Goal: Task Accomplishment & Management: Use online tool/utility

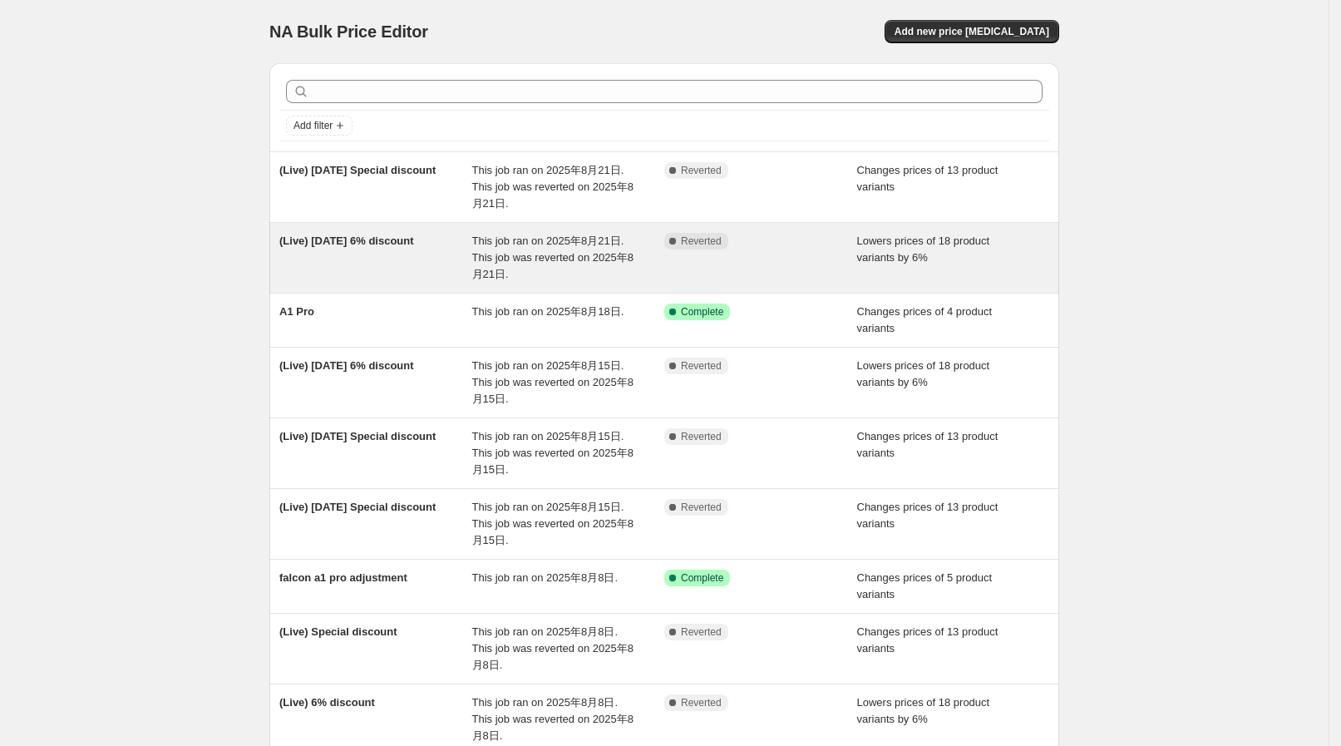
click at [544, 236] on span "This job ran on 2025年8月21日. This job was reverted on 2025年8月21日." at bounding box center [552, 257] width 161 height 46
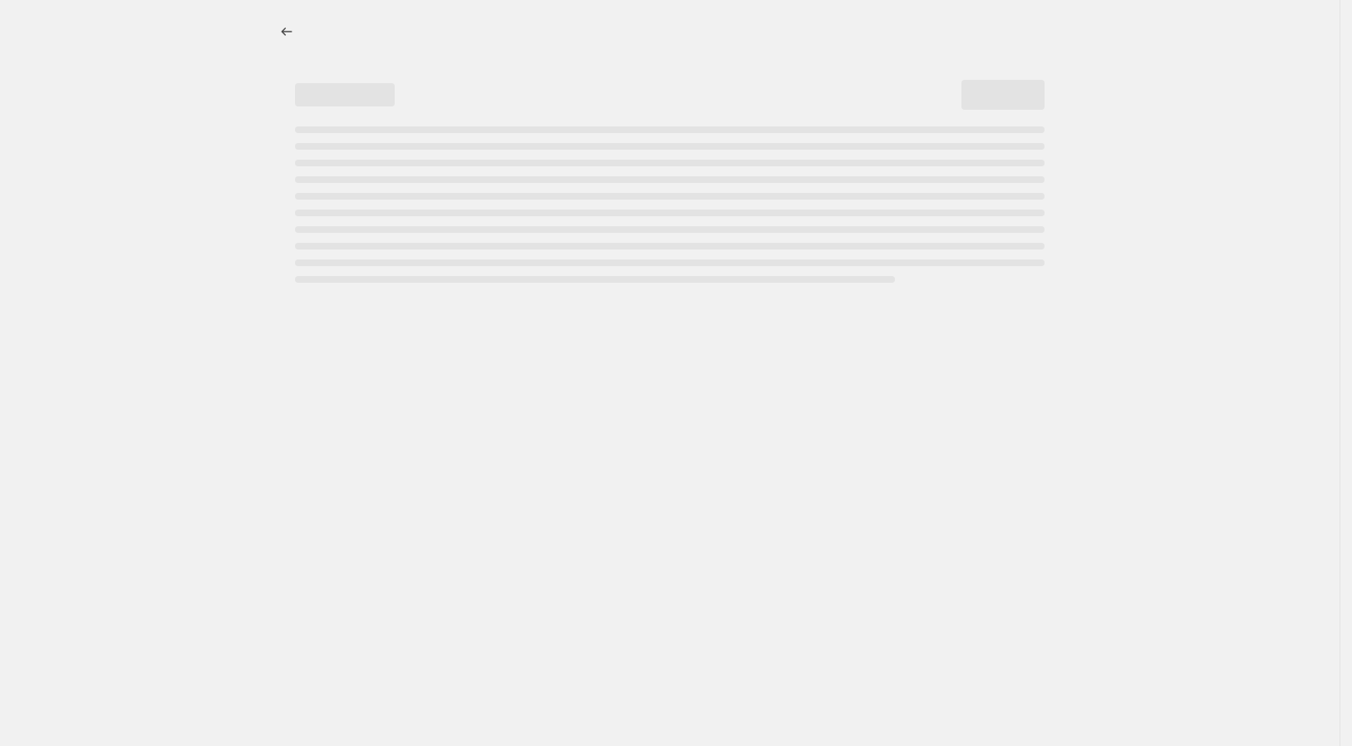
select select "percentage"
select select "collection"
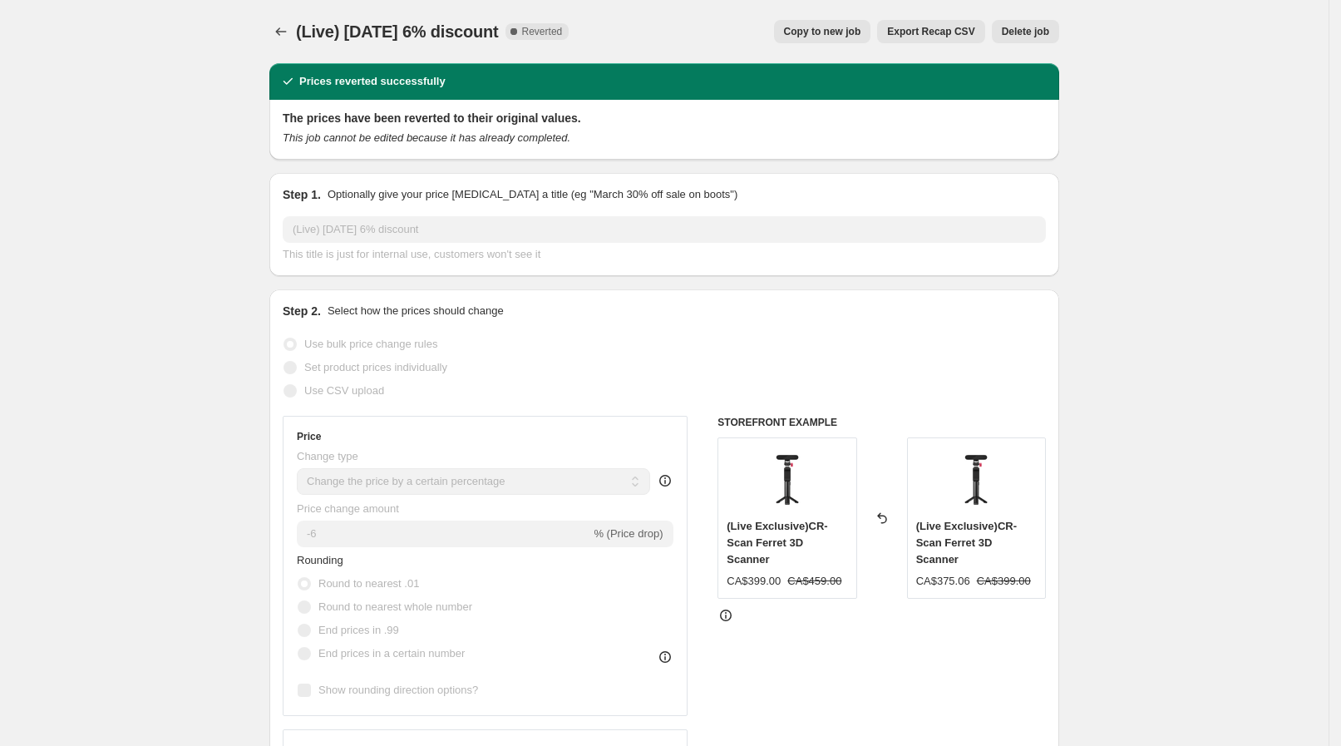
click at [846, 35] on span "Copy to new job" at bounding box center [822, 31] width 77 height 13
select select "percentage"
select select "collection"
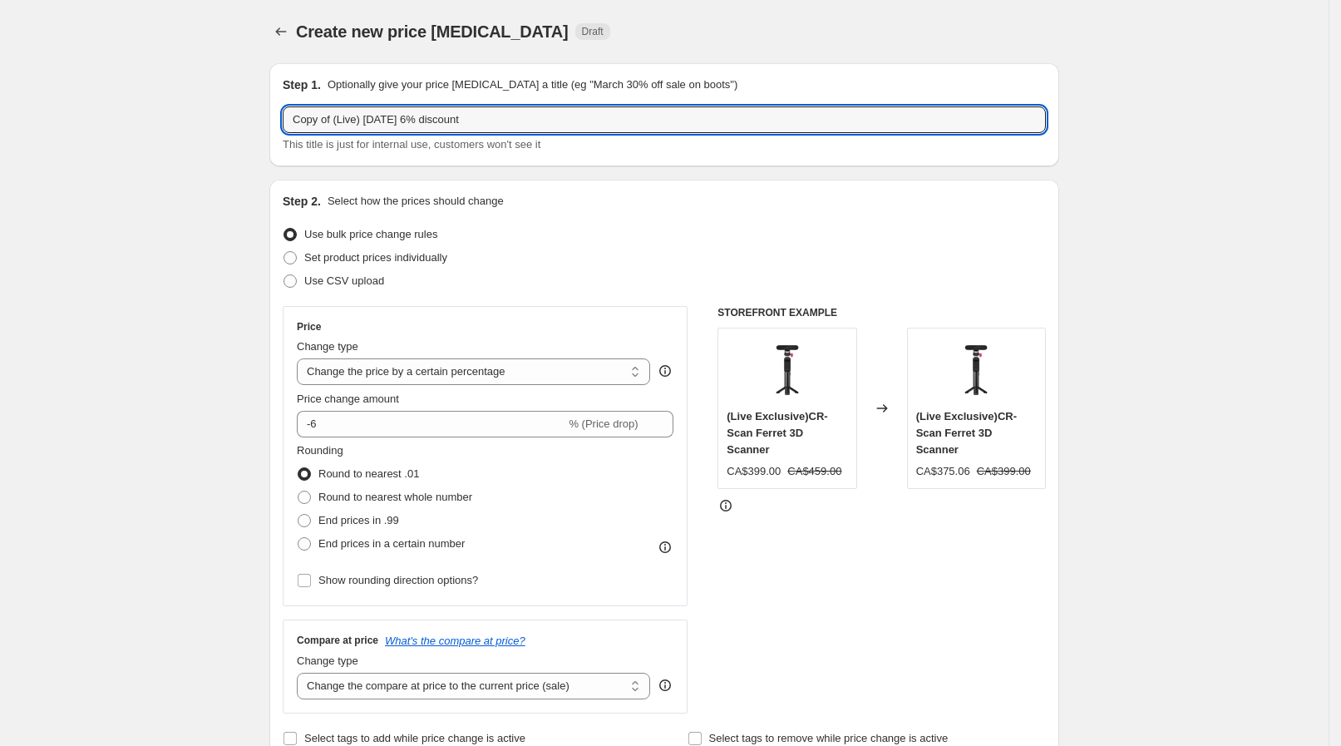
drag, startPoint x: 338, startPoint y: 114, endPoint x: 258, endPoint y: 114, distance: 80.6
click at [356, 118] on input "(Live) Aug 21 6% discount" at bounding box center [664, 119] width 763 height 27
type input "(Live) Aug 25 6% discount"
click at [431, 90] on p "Optionally give your price change job a title (eg "March 30% off sale on boots")" at bounding box center [532, 84] width 410 height 17
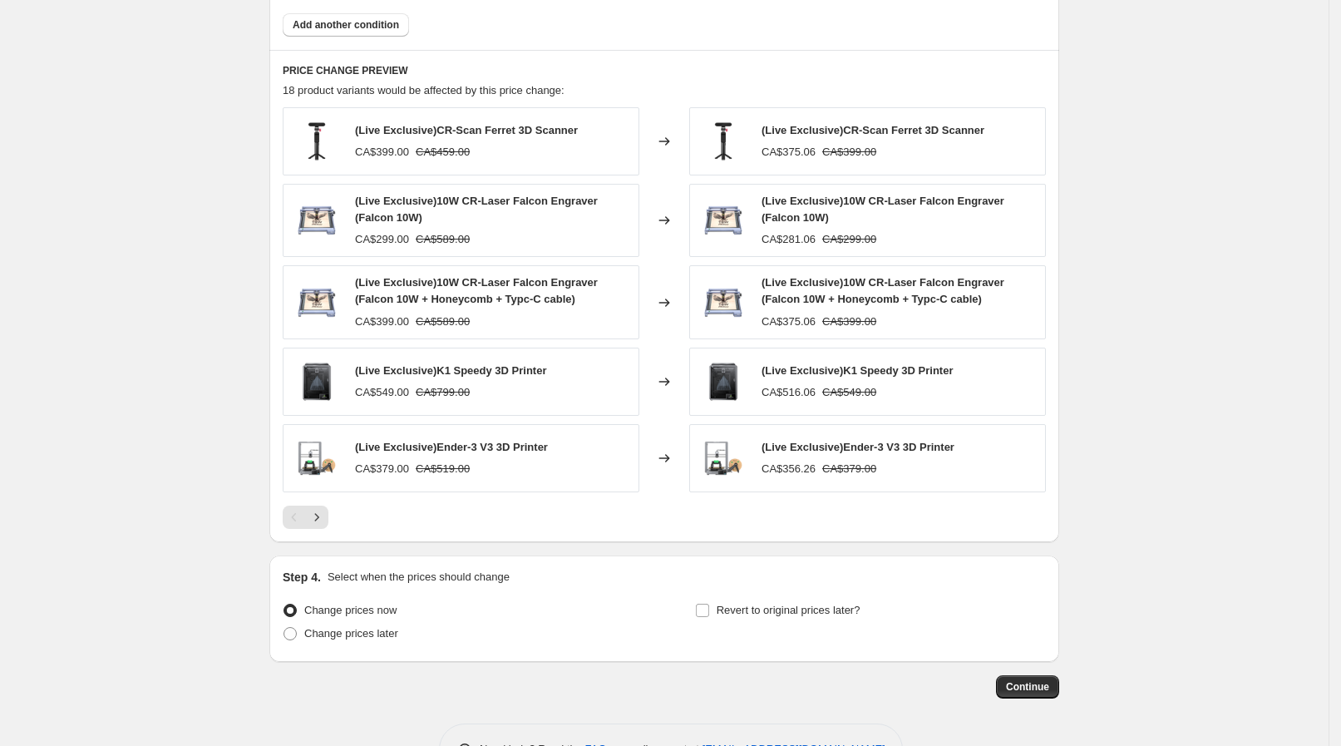
scroll to position [1112, 0]
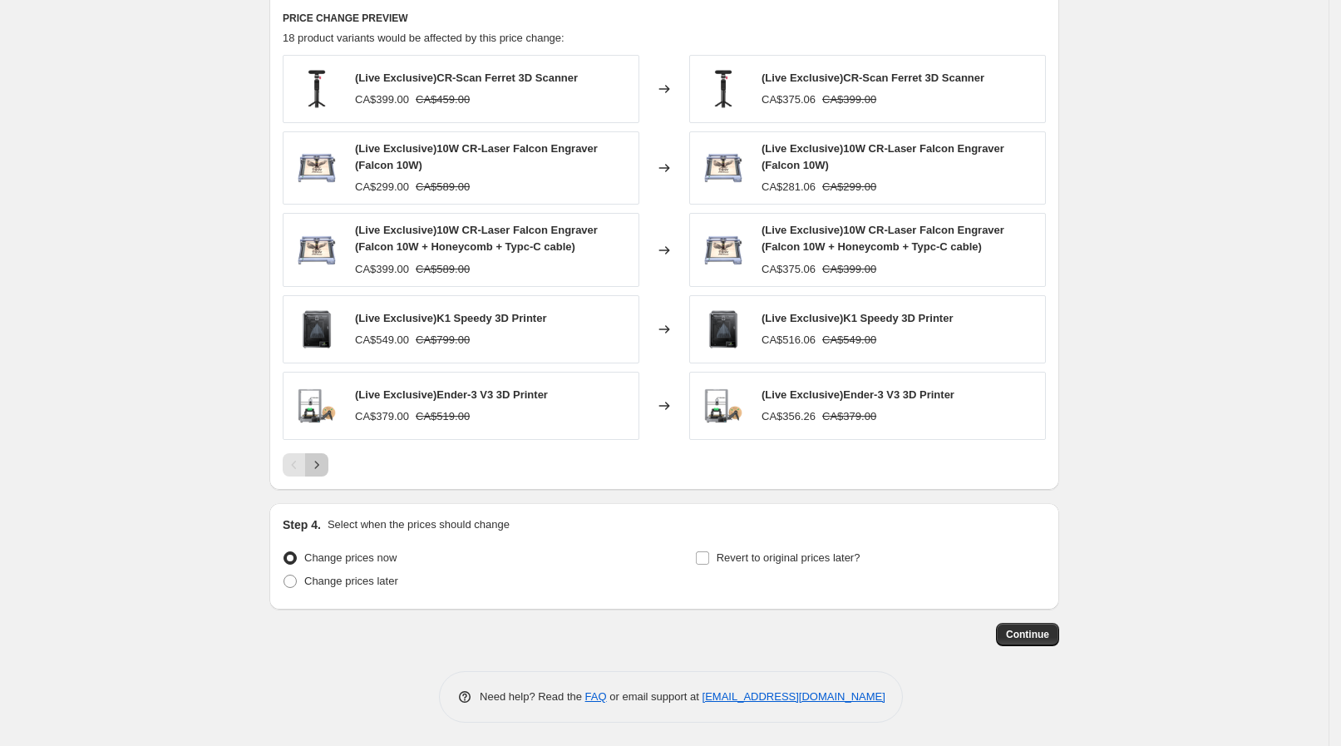
click at [325, 465] on icon "Next" at bounding box center [316, 464] width 17 height 17
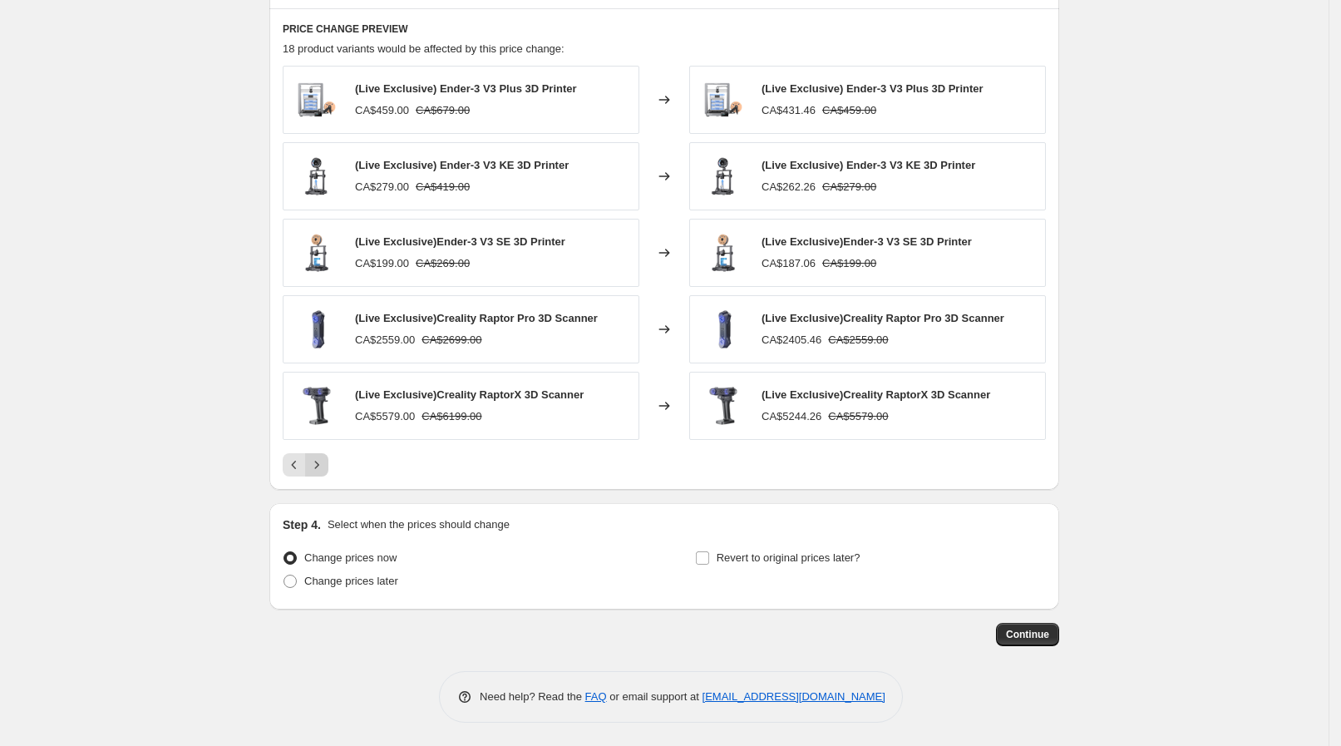
click at [325, 465] on icon "Next" at bounding box center [316, 464] width 17 height 17
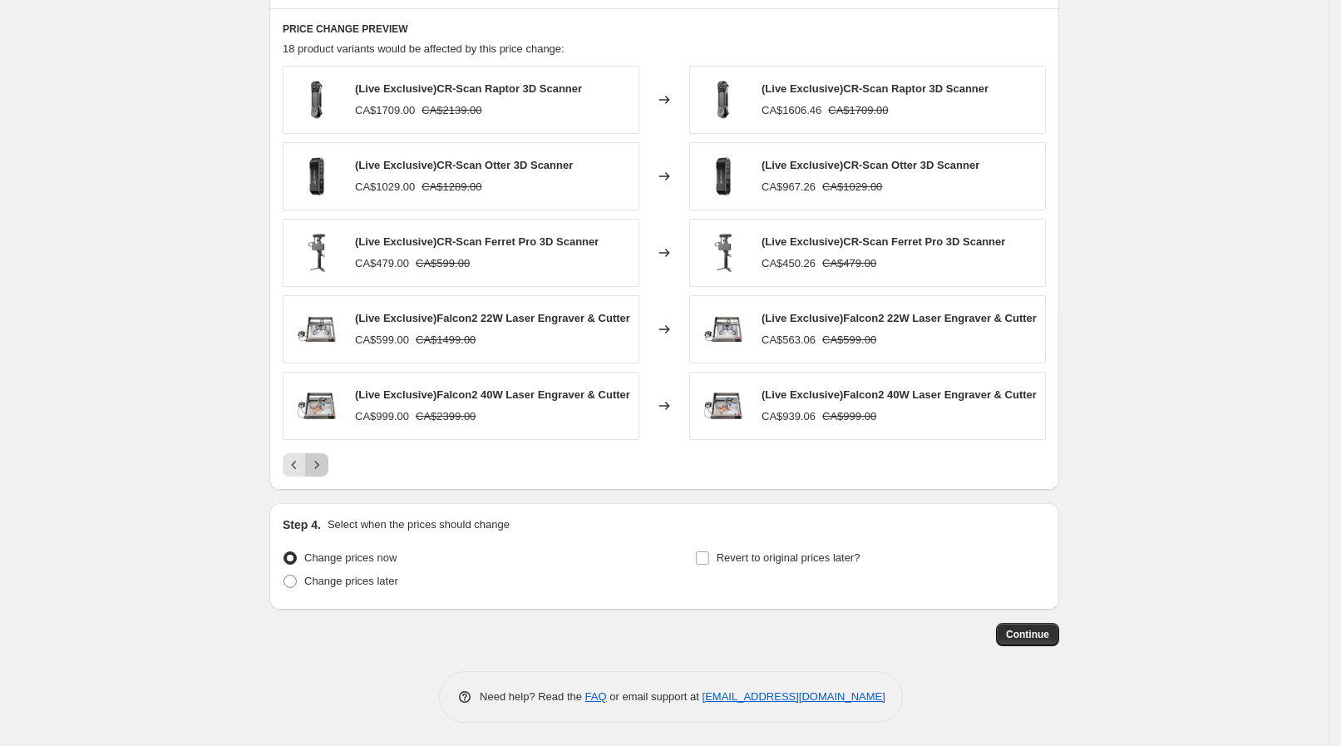
click at [325, 465] on icon "Next" at bounding box center [316, 464] width 17 height 17
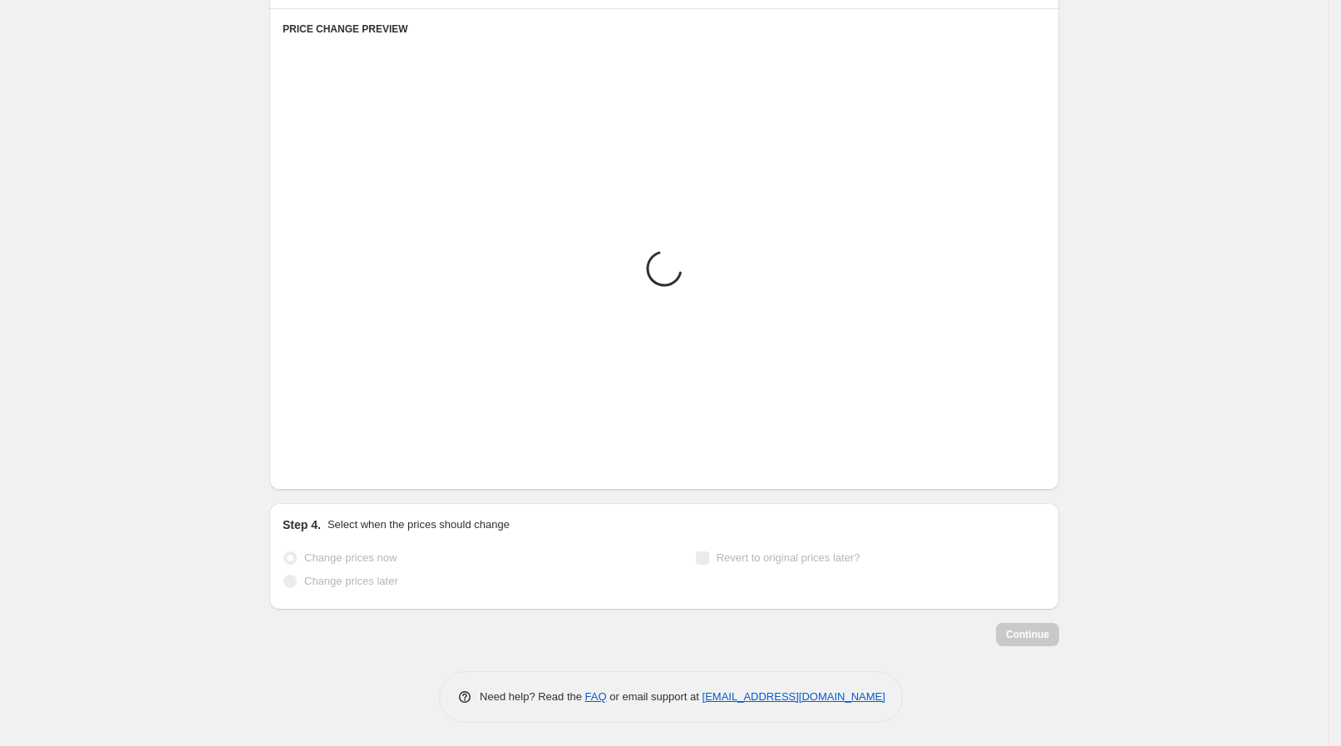
scroll to position [964, 0]
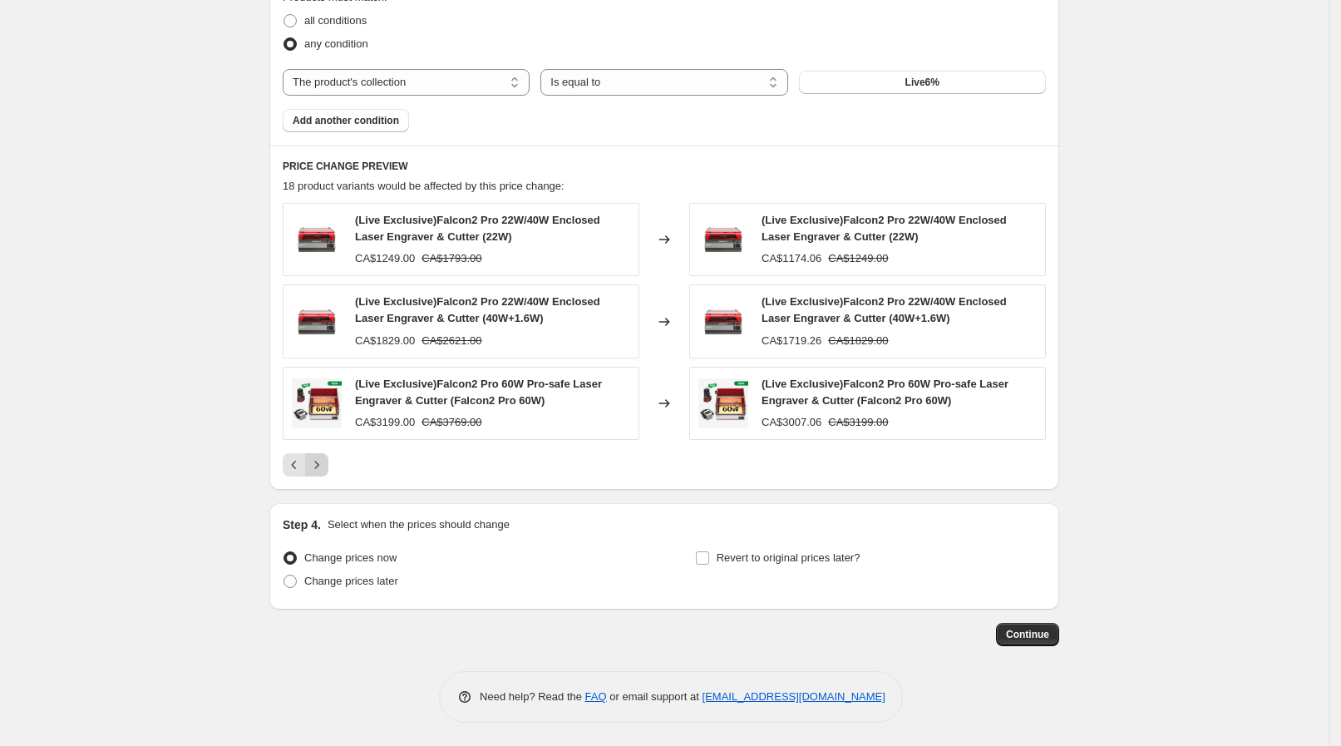
click at [328, 465] on div "Pagination" at bounding box center [316, 464] width 23 height 23
click at [295, 453] on button "Previous" at bounding box center [294, 464] width 23 height 23
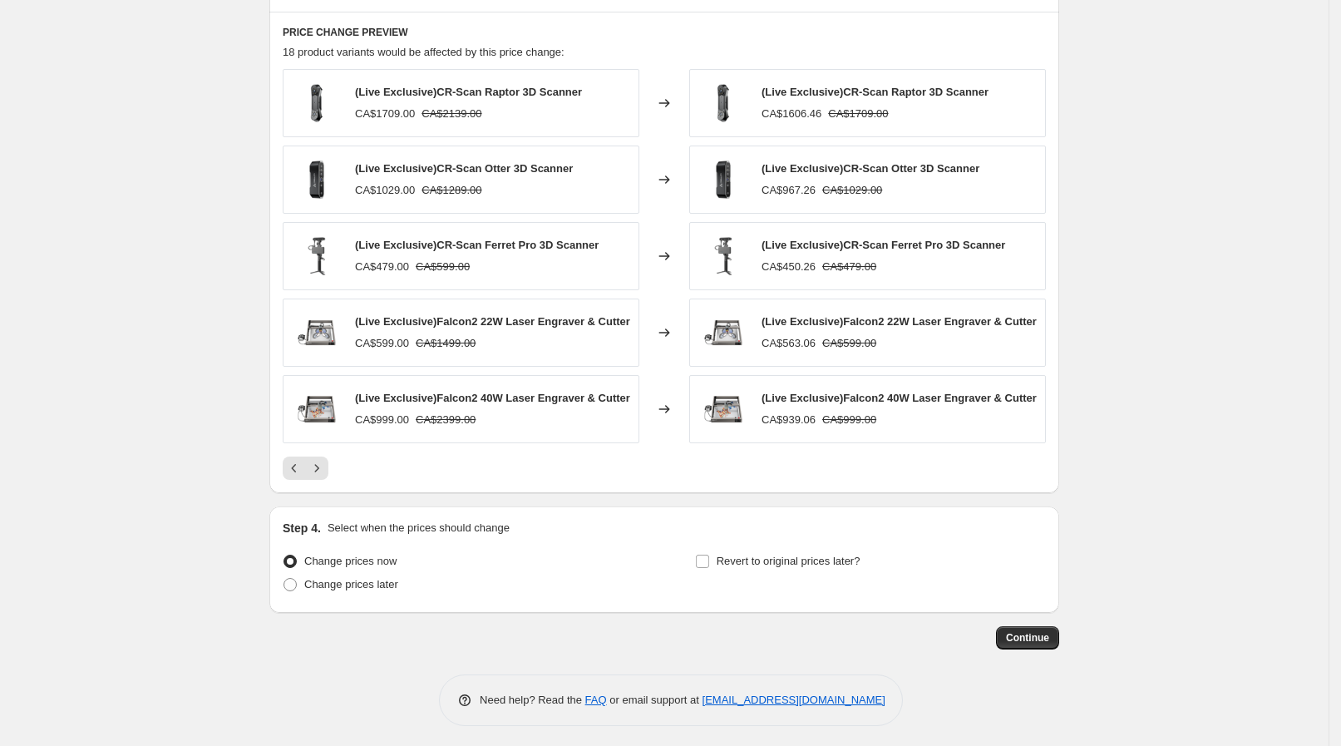
scroll to position [1101, 0]
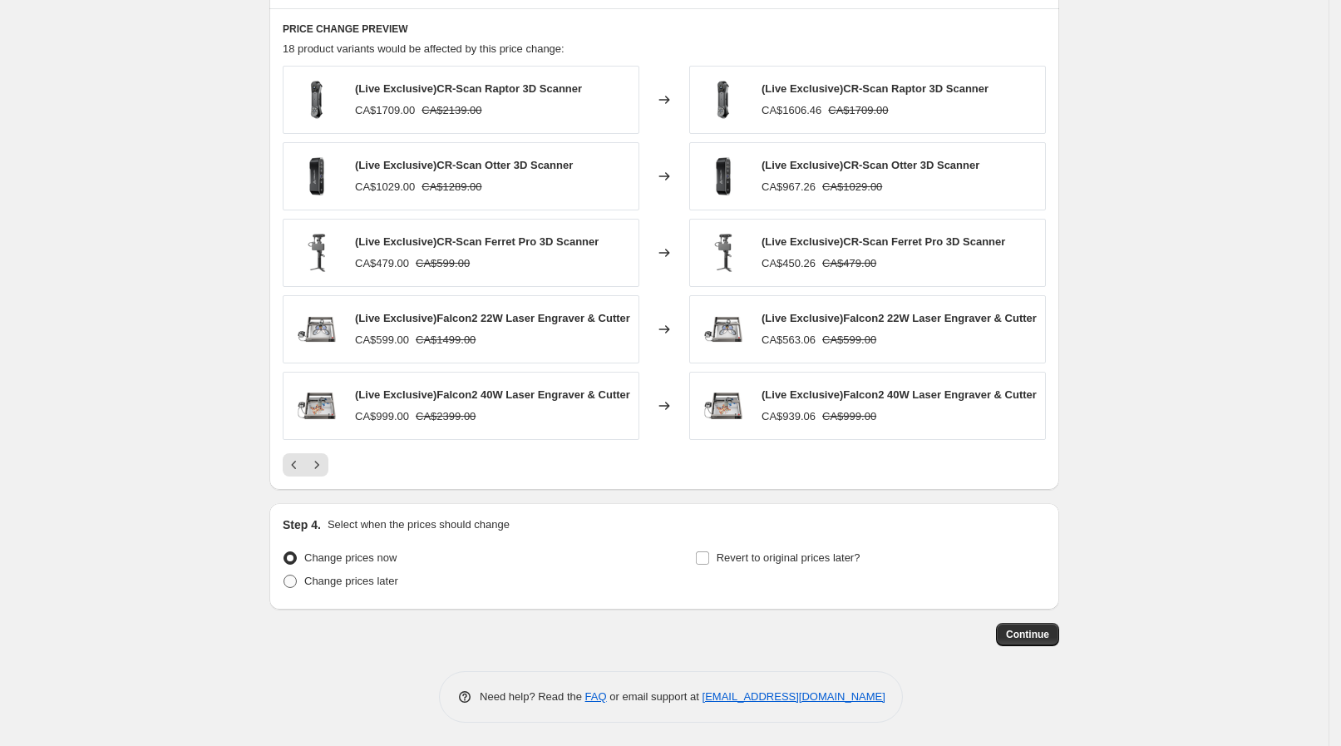
click at [328, 583] on span "Change prices later" at bounding box center [351, 580] width 94 height 12
click at [284, 575] on input "Change prices later" at bounding box center [283, 574] width 1 height 1
radio input "true"
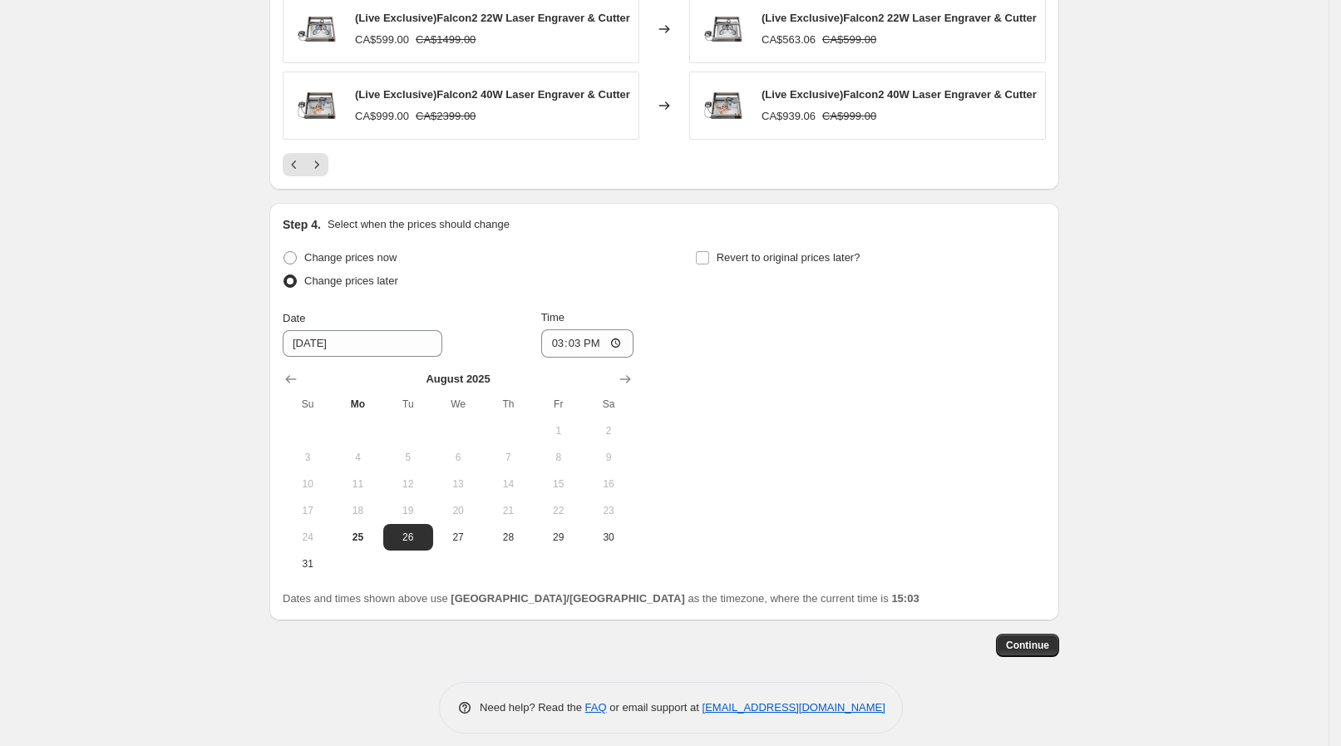
scroll to position [1412, 0]
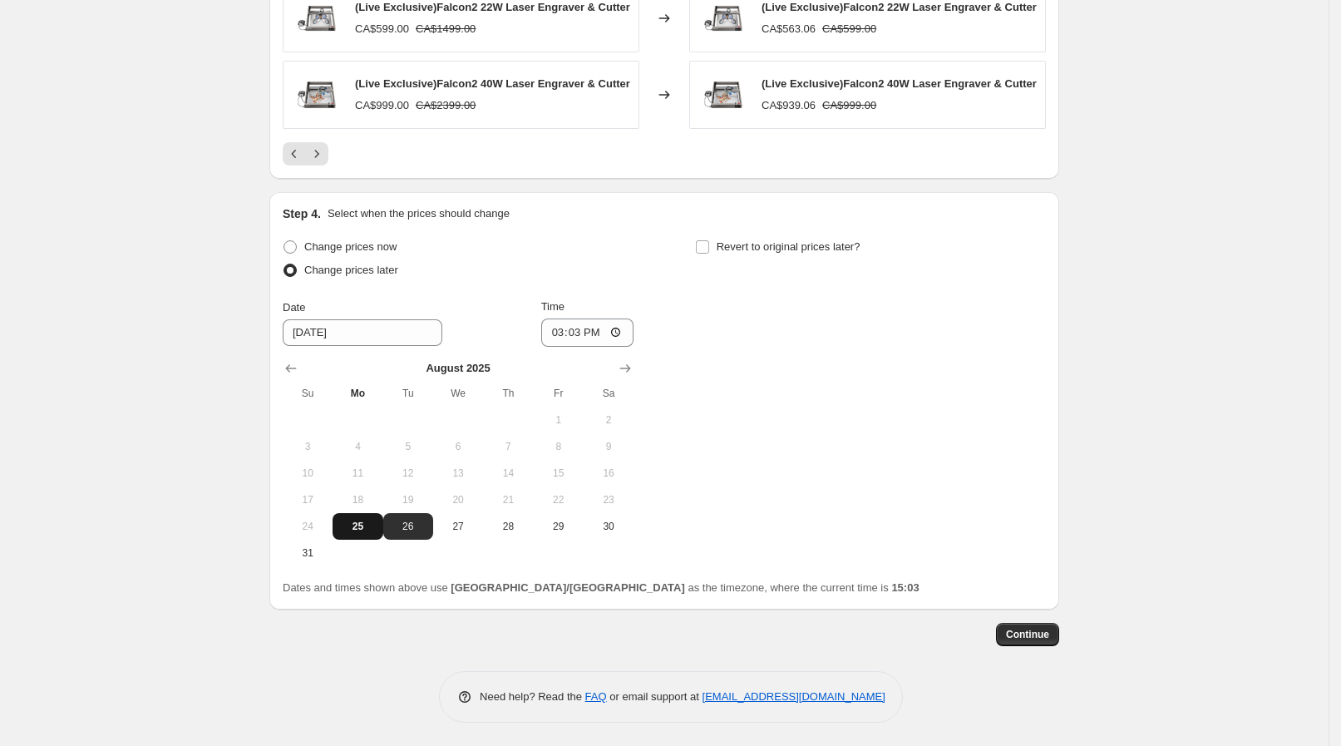
click at [364, 519] on span "25" at bounding box center [357, 525] width 37 height 13
type input "8/25/2025"
click at [613, 330] on input "15:03" at bounding box center [587, 332] width 93 height 28
click at [765, 338] on div "Change prices now Change prices later Date 8/25/2025 Time 20:49 August 2025 Su …" at bounding box center [664, 400] width 763 height 331
click at [630, 328] on input "20:49" at bounding box center [587, 332] width 93 height 28
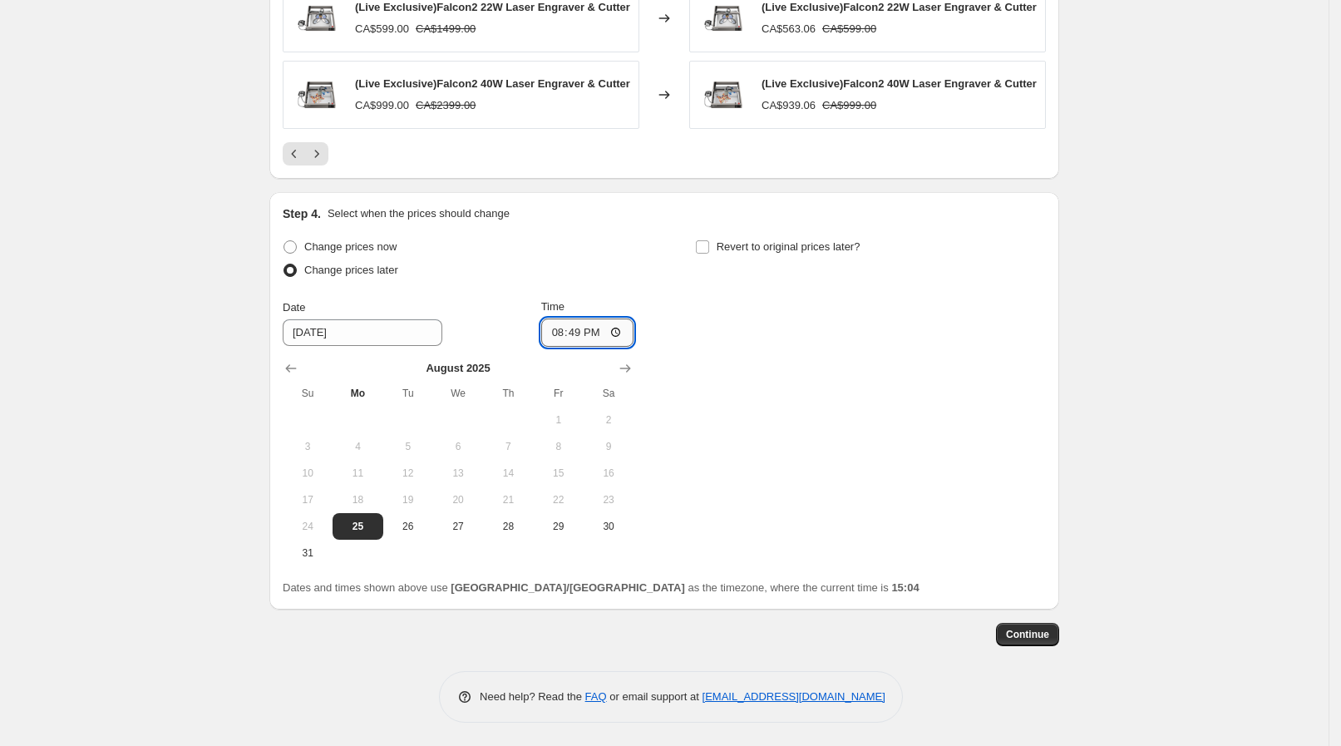
click at [613, 332] on input "20:49" at bounding box center [587, 332] width 93 height 28
type input "20:50"
drag, startPoint x: 745, startPoint y: 350, endPoint x: 738, endPoint y: 288, distance: 61.9
click at [745, 350] on div "Change prices now Change prices later Date 8/25/2025 Time 20:50 August 2025 Su …" at bounding box center [664, 400] width 763 height 331
click at [747, 240] on span "Revert to original prices later?" at bounding box center [788, 246] width 144 height 12
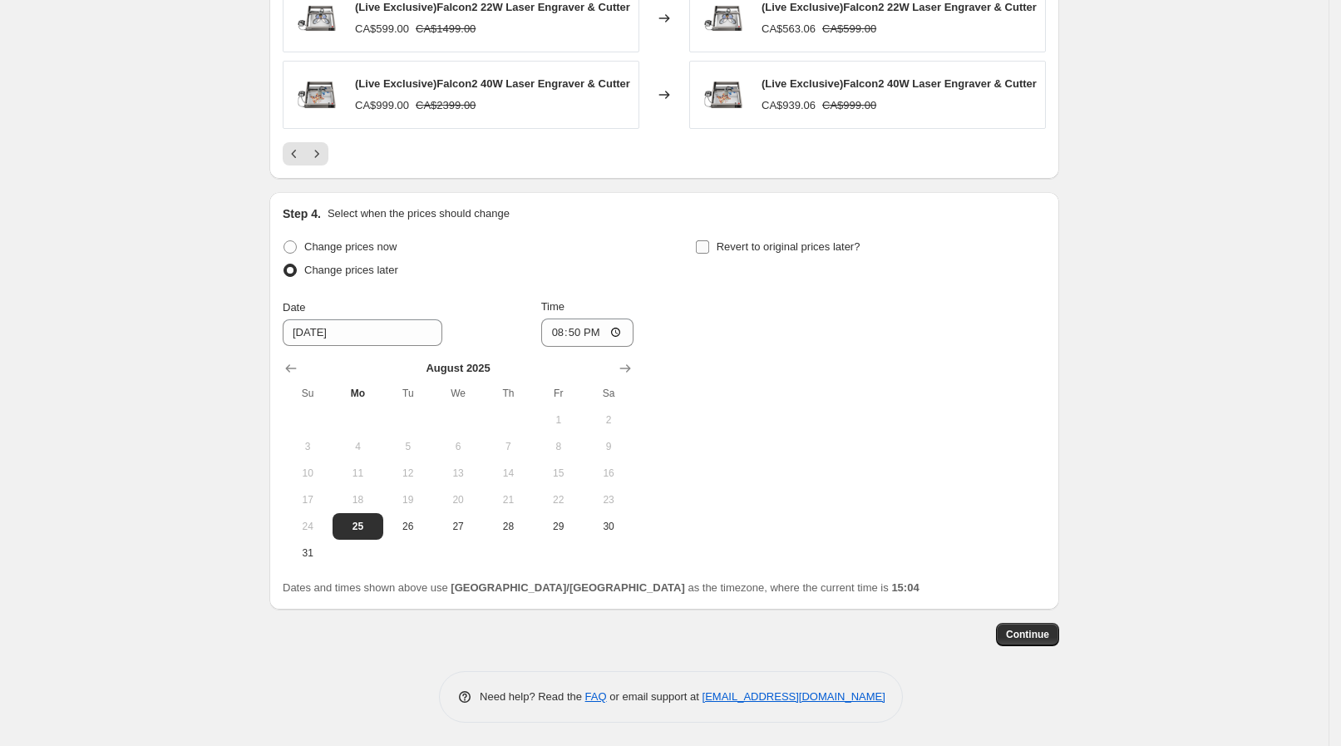
click at [709, 240] on input "Revert to original prices later?" at bounding box center [702, 246] width 13 height 13
checkbox input "true"
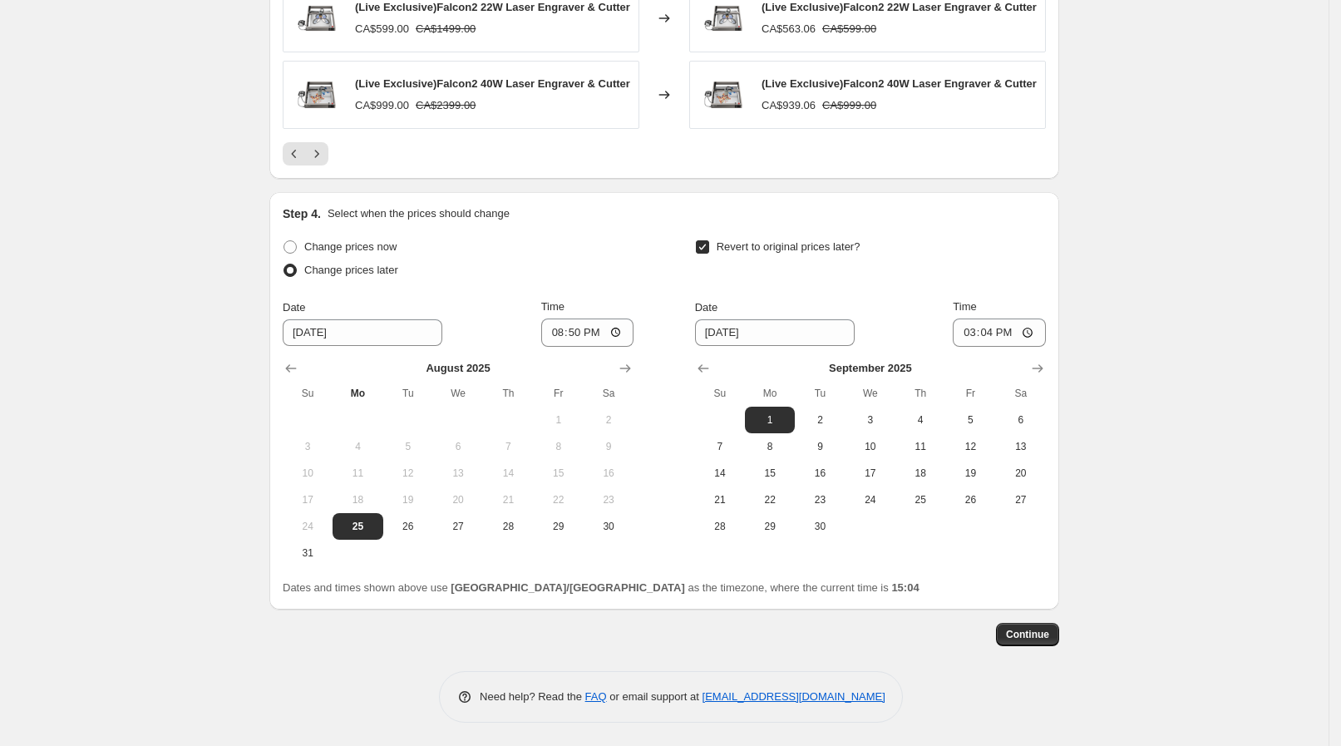
click at [709, 353] on div "September 2025 Su Mo Tu We Th Fr Sa 1 2 3 4 5 6 7 8 9 10 11 12 13 14 15 16 17 1…" at bounding box center [864, 443] width 364 height 193
click at [722, 357] on div "September 2025 Su Mo Tu We Th Fr Sa 1 2 3 4 5 6 7 8 9 10 11 12 13 14 15 16 17 1…" at bounding box center [864, 443] width 364 height 193
click at [711, 363] on icon "Show previous month, August 2025" at bounding box center [703, 368] width 17 height 17
click at [769, 539] on td at bounding box center [770, 552] width 50 height 27
click at [781, 535] on button "25" at bounding box center [770, 526] width 50 height 27
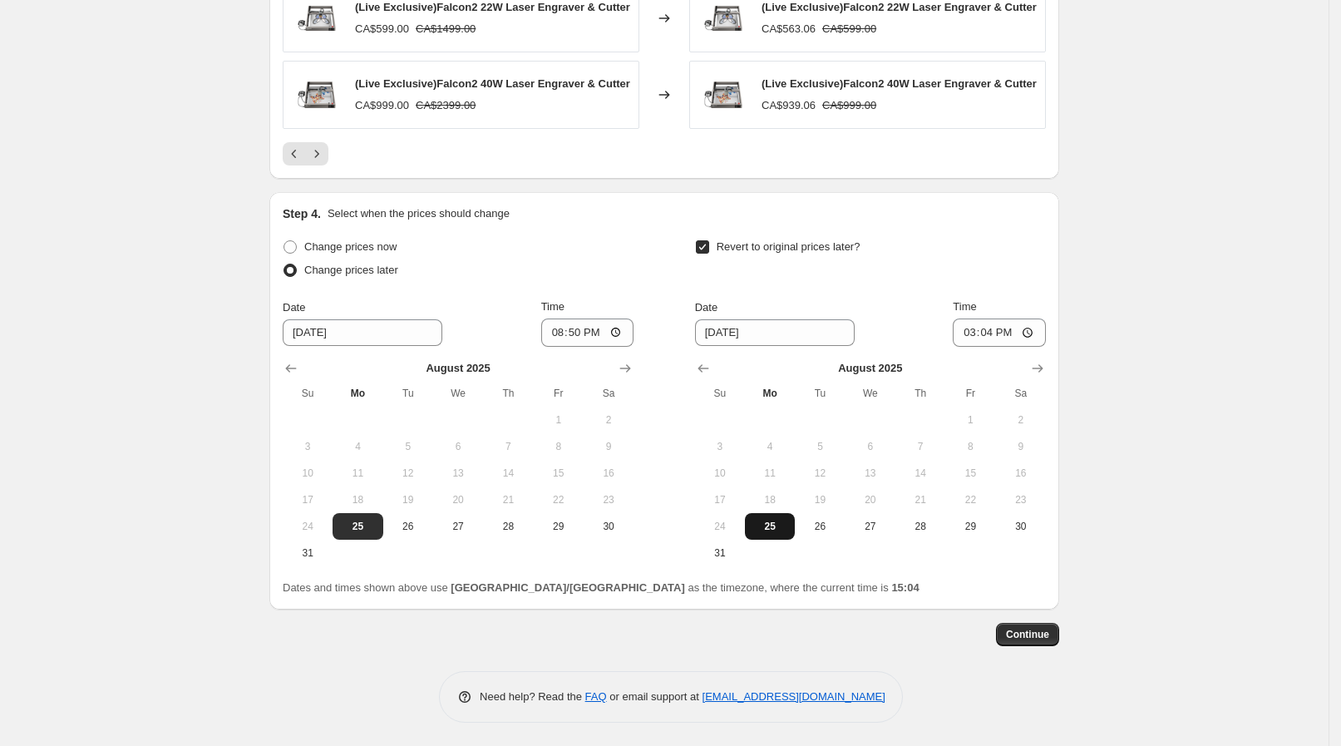
type input "8/25/2025"
click at [1046, 336] on input "15:04" at bounding box center [998, 332] width 93 height 28
click at [1046, 321] on input "15:04" at bounding box center [998, 332] width 93 height 28
click at [1025, 332] on input "15:04" at bounding box center [998, 332] width 93 height 28
type input "00:04"
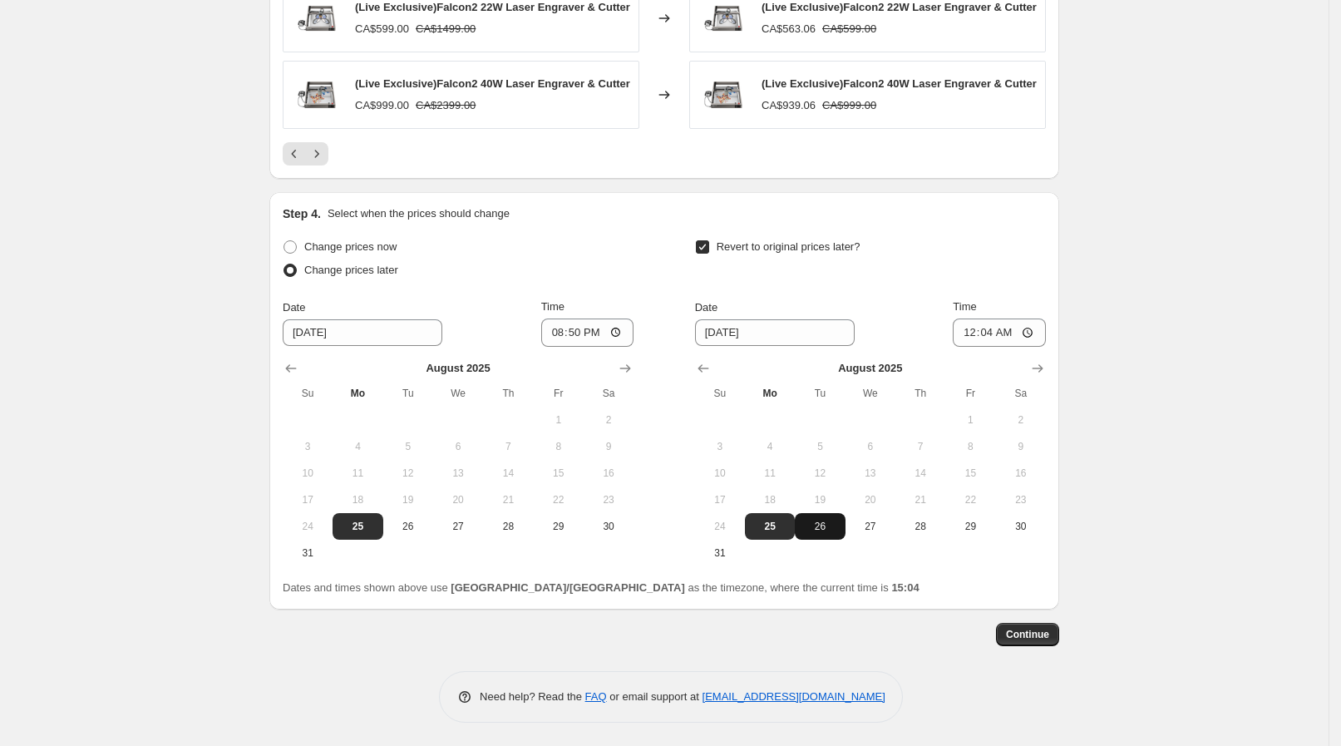
click at [827, 519] on span "26" at bounding box center [819, 525] width 37 height 13
type input "8/26/2025"
click at [1009, 330] on input "00:04" at bounding box center [998, 332] width 93 height 28
click at [1032, 332] on input "00:04" at bounding box center [998, 332] width 93 height 28
drag, startPoint x: 1131, startPoint y: 486, endPoint x: 1098, endPoint y: 503, distance: 37.2
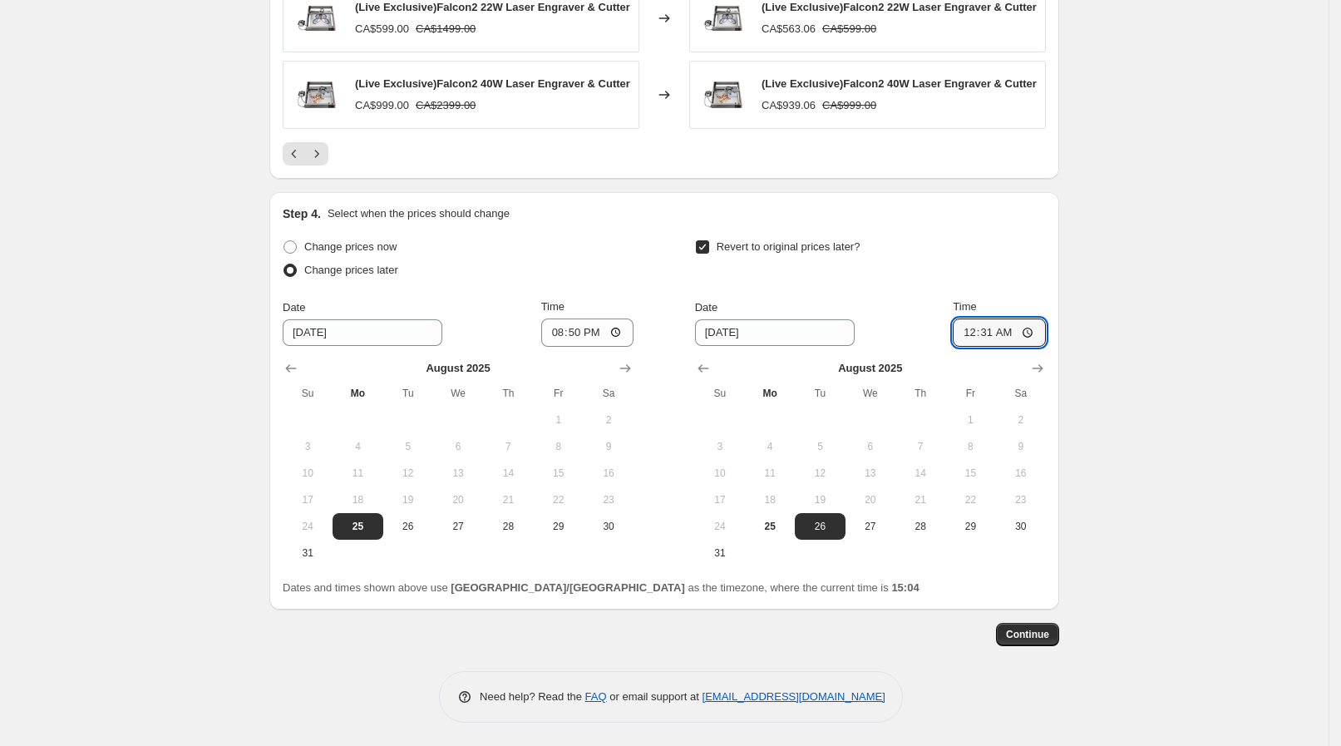
click at [1036, 331] on input "00:31" at bounding box center [998, 332] width 93 height 28
type input "00:30"
click at [1049, 635] on span "Continue" at bounding box center [1027, 634] width 43 height 13
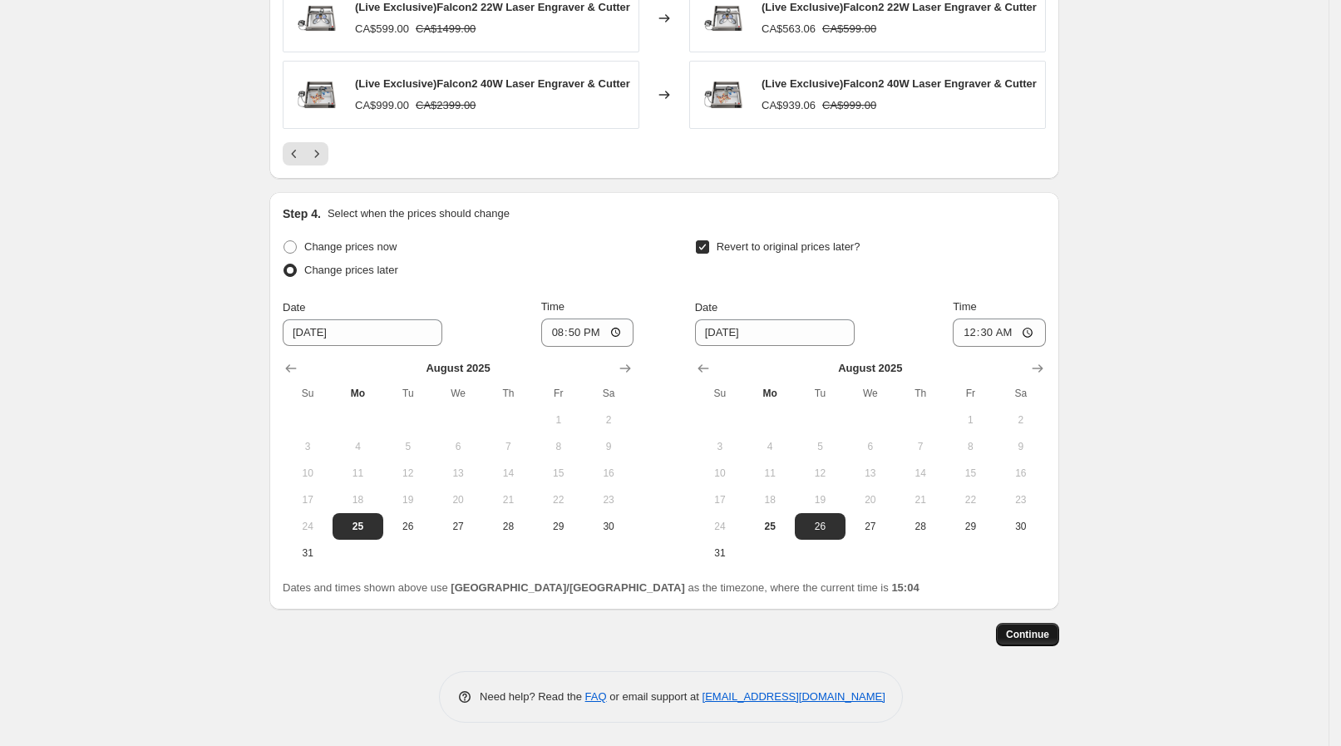
scroll to position [0, 0]
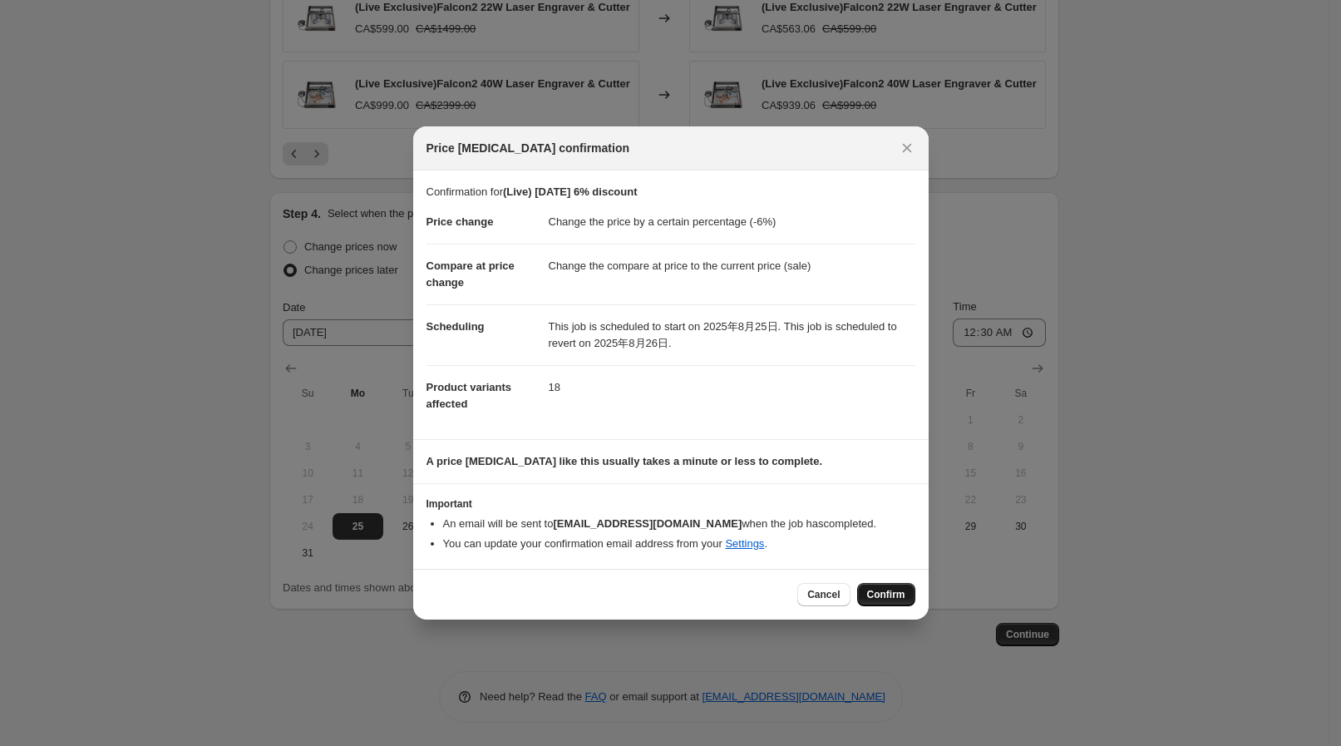
click at [885, 601] on button "Confirm" at bounding box center [886, 594] width 58 height 23
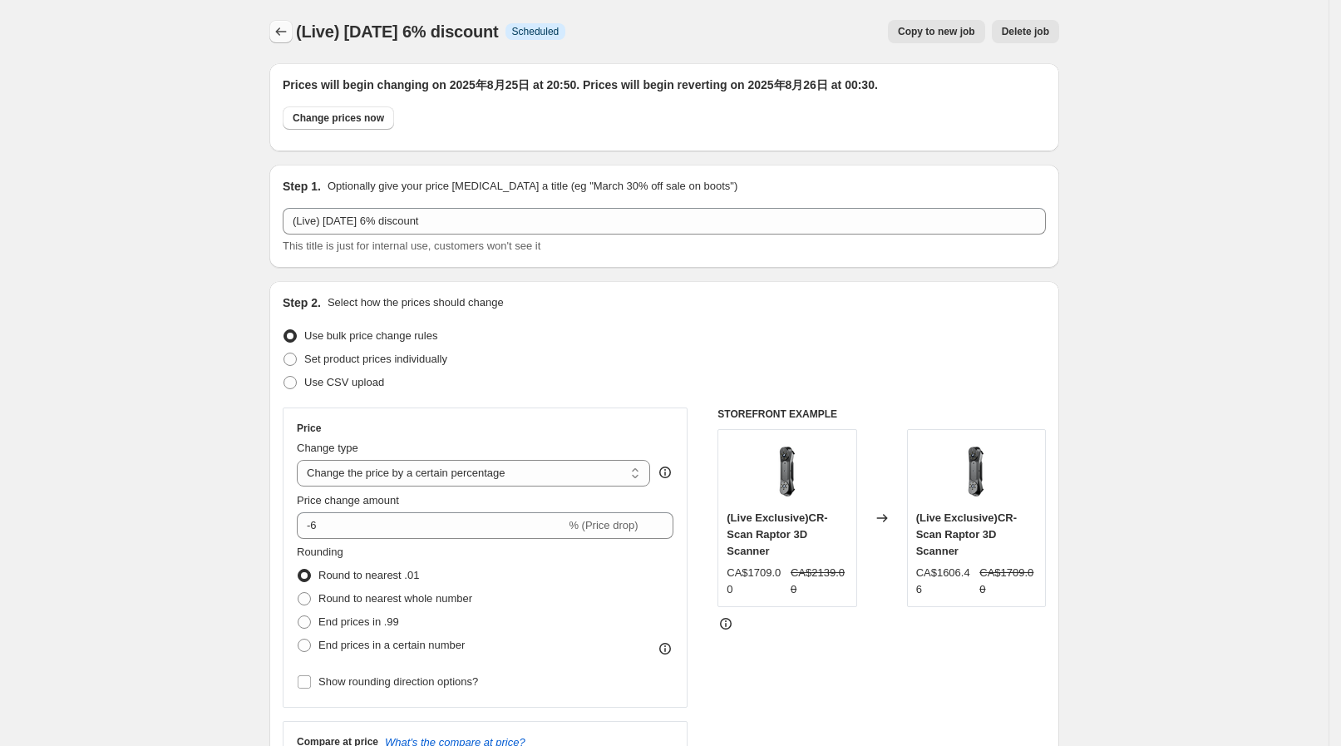
click at [285, 37] on icon "Price change jobs" at bounding box center [281, 31] width 17 height 17
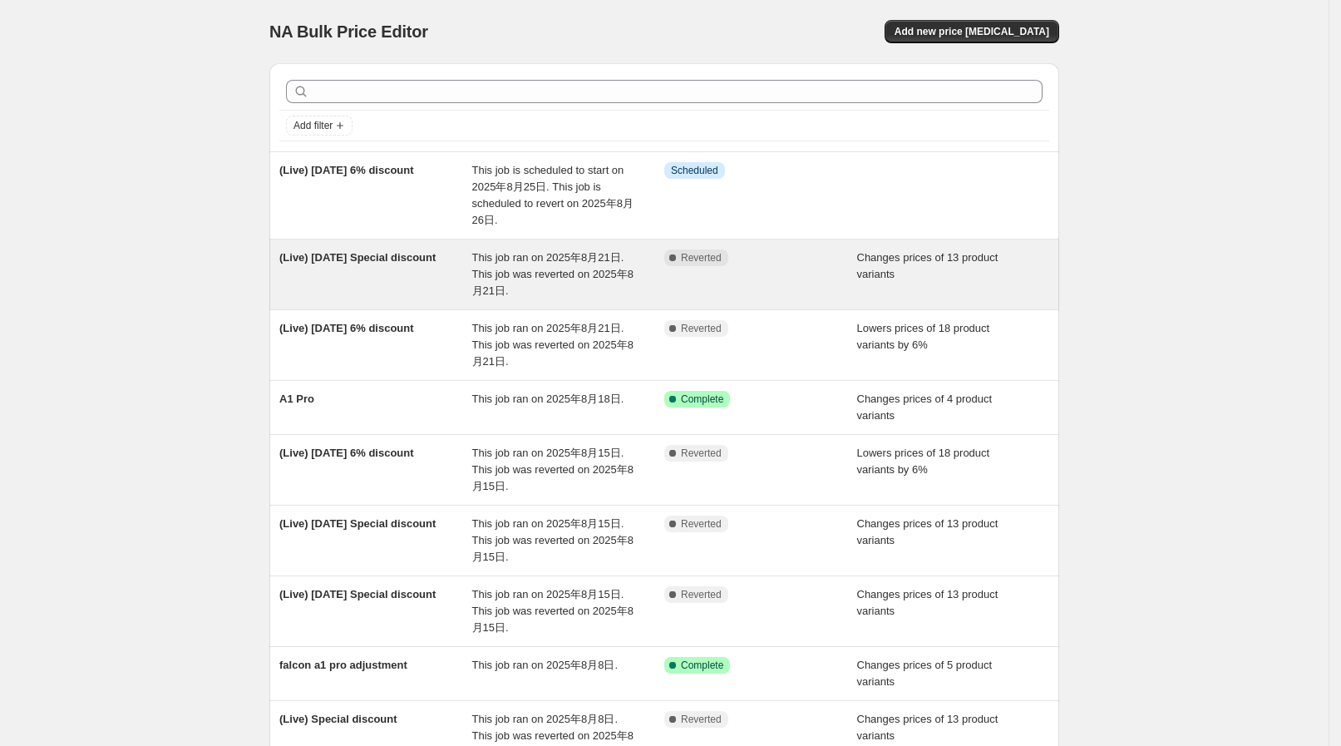
click at [796, 287] on div "Complete Reverted" at bounding box center [760, 274] width 193 height 50
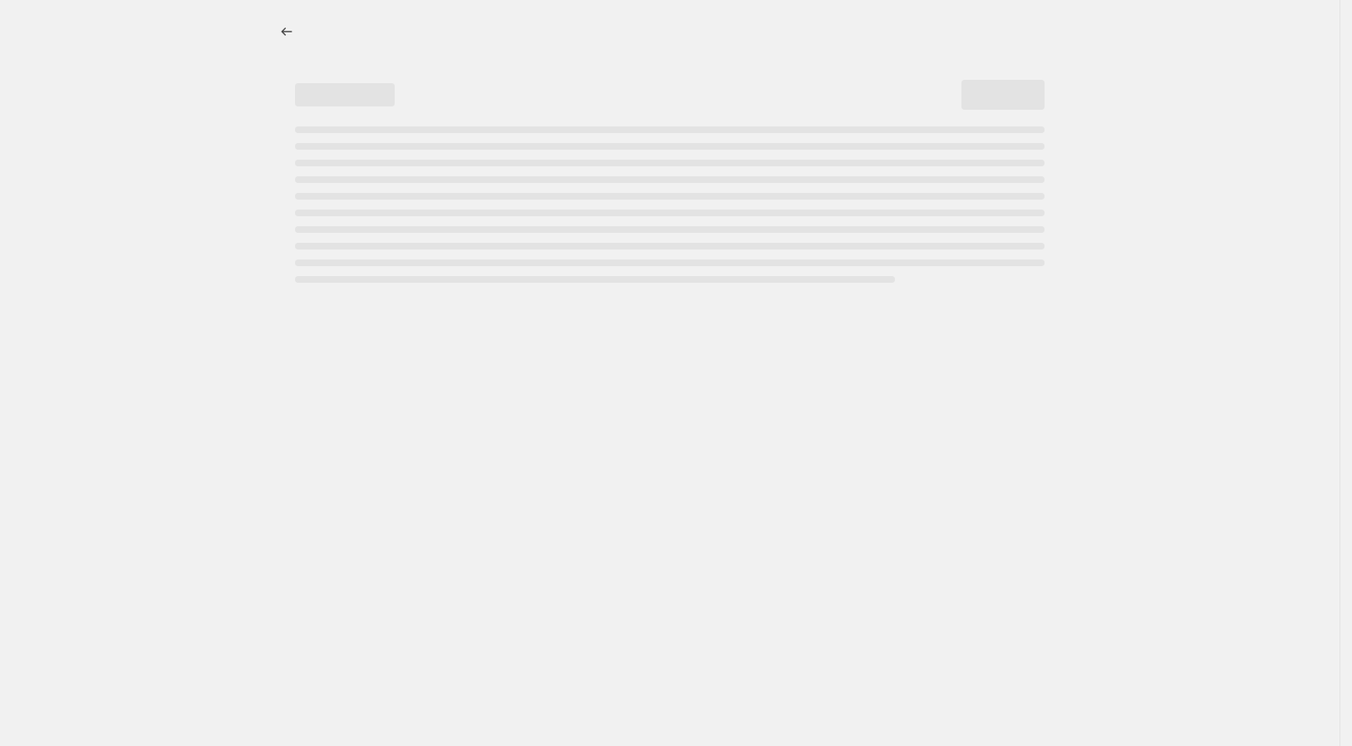
select select "collection"
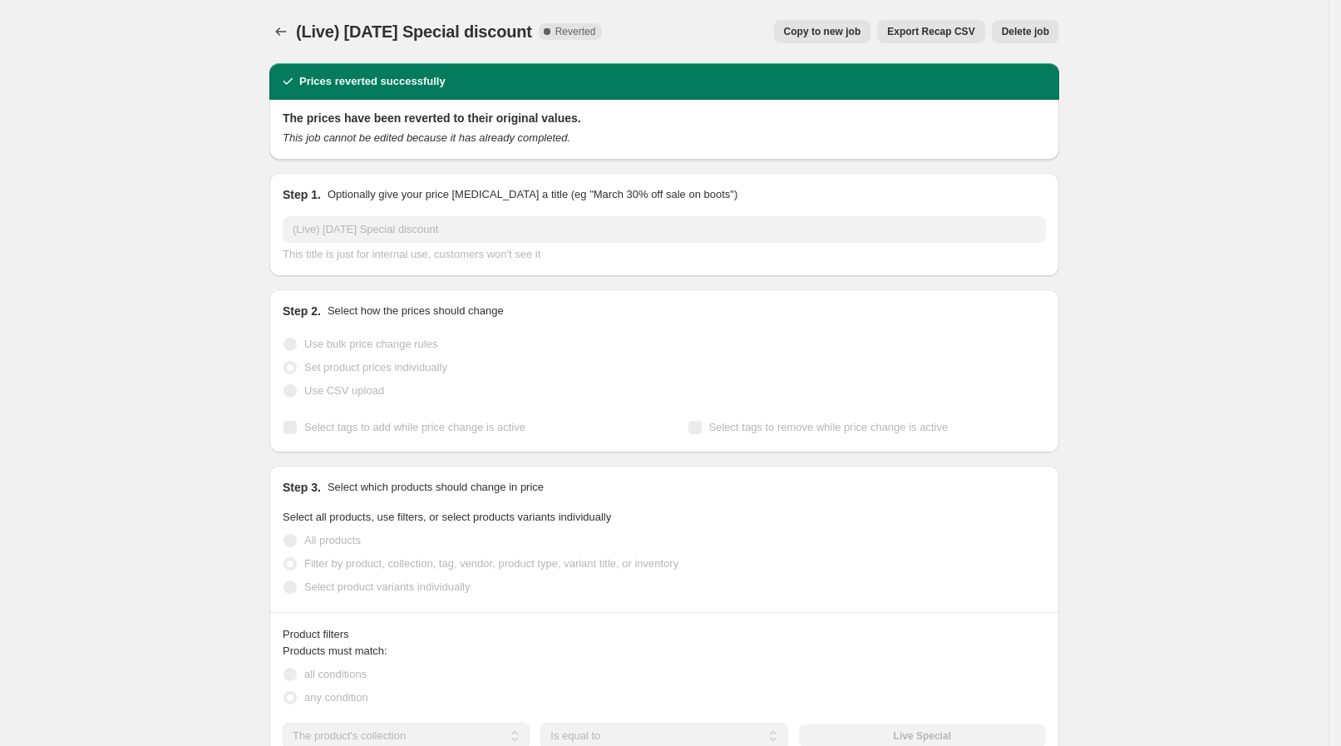
click at [840, 33] on span "Copy to new job" at bounding box center [822, 31] width 77 height 13
select select "collection"
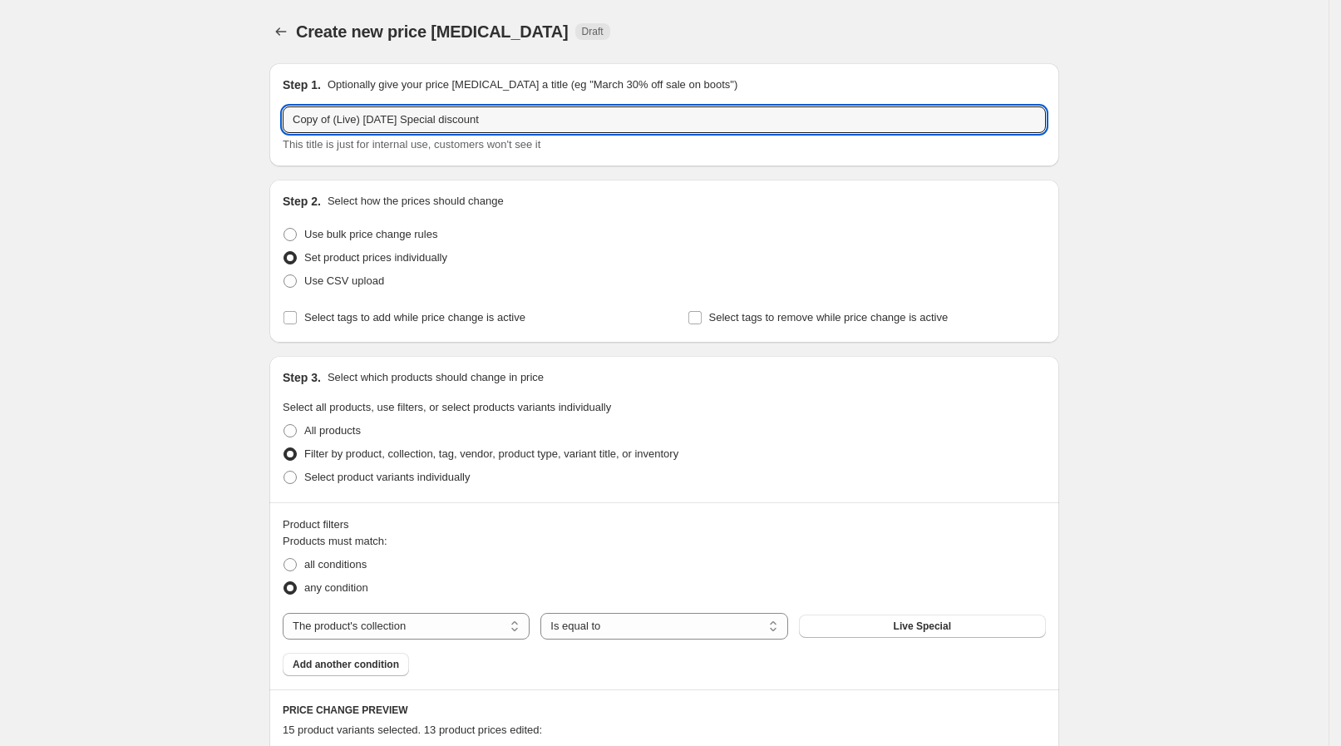
drag, startPoint x: 337, startPoint y: 123, endPoint x: 247, endPoint y: 84, distance: 97.9
click at [362, 119] on input "(Live) Aug 21 Special discount" at bounding box center [664, 119] width 763 height 27
type input "(Live) Aug 25 Special discount"
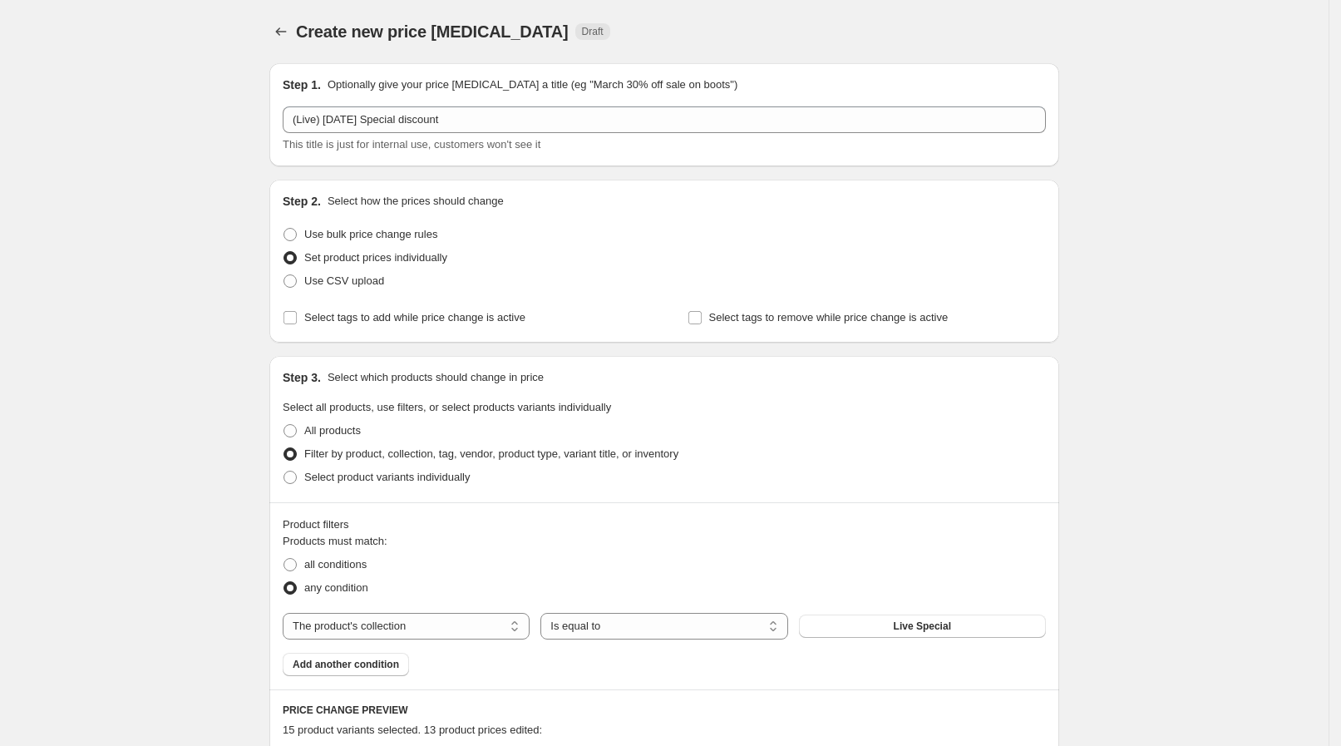
click at [372, 69] on div "Step 1. Optionally give your price change job a title (eg "March 30% off sale o…" at bounding box center [664, 114] width 790 height 103
click at [466, 133] on div "(Live) Aug 25 Special discount This title is just for internal use, customers w…" at bounding box center [664, 129] width 763 height 47
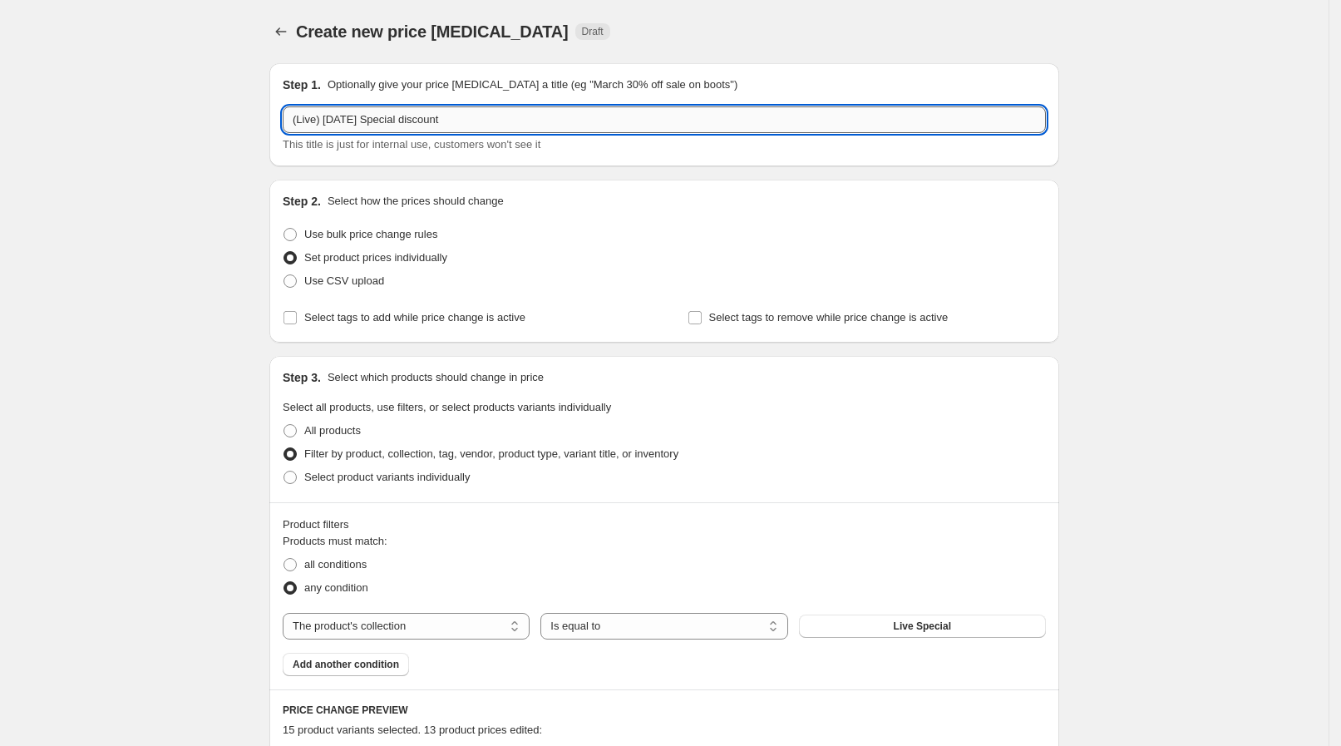
drag, startPoint x: 452, startPoint y: 120, endPoint x: 454, endPoint y: 109, distance: 10.9
click at [454, 110] on input "(Live) Aug 25 Special discount" at bounding box center [664, 119] width 763 height 27
click at [454, 109] on input "(Live) Aug 25 Special discount" at bounding box center [664, 119] width 763 height 27
drag, startPoint x: 511, startPoint y: 126, endPoint x: 278, endPoint y: 164, distance: 236.7
click at [278, 164] on div "Step 1. Optionally give your price change job a title (eg "March 30% off sale o…" at bounding box center [664, 114] width 790 height 103
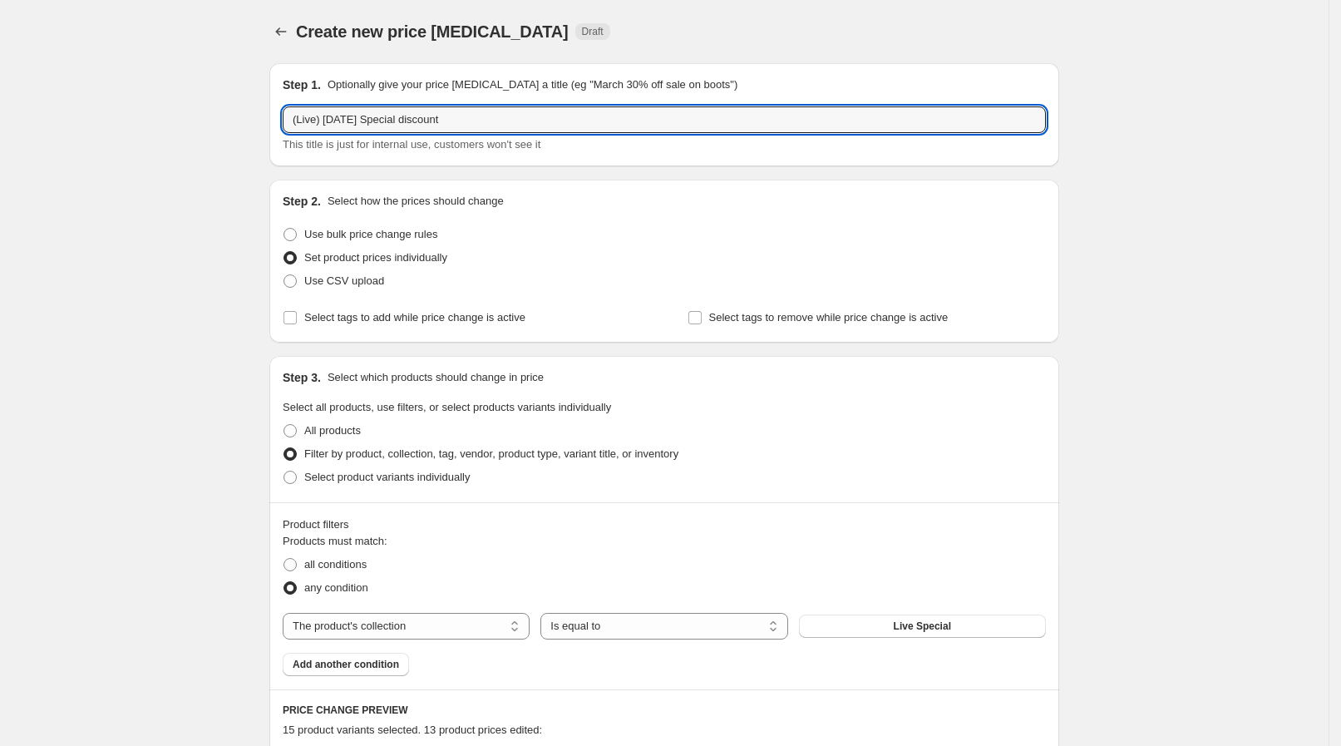
click at [418, 69] on div "Step 1. Optionally give your price change job a title (eg "March 30% off sale o…" at bounding box center [664, 114] width 790 height 103
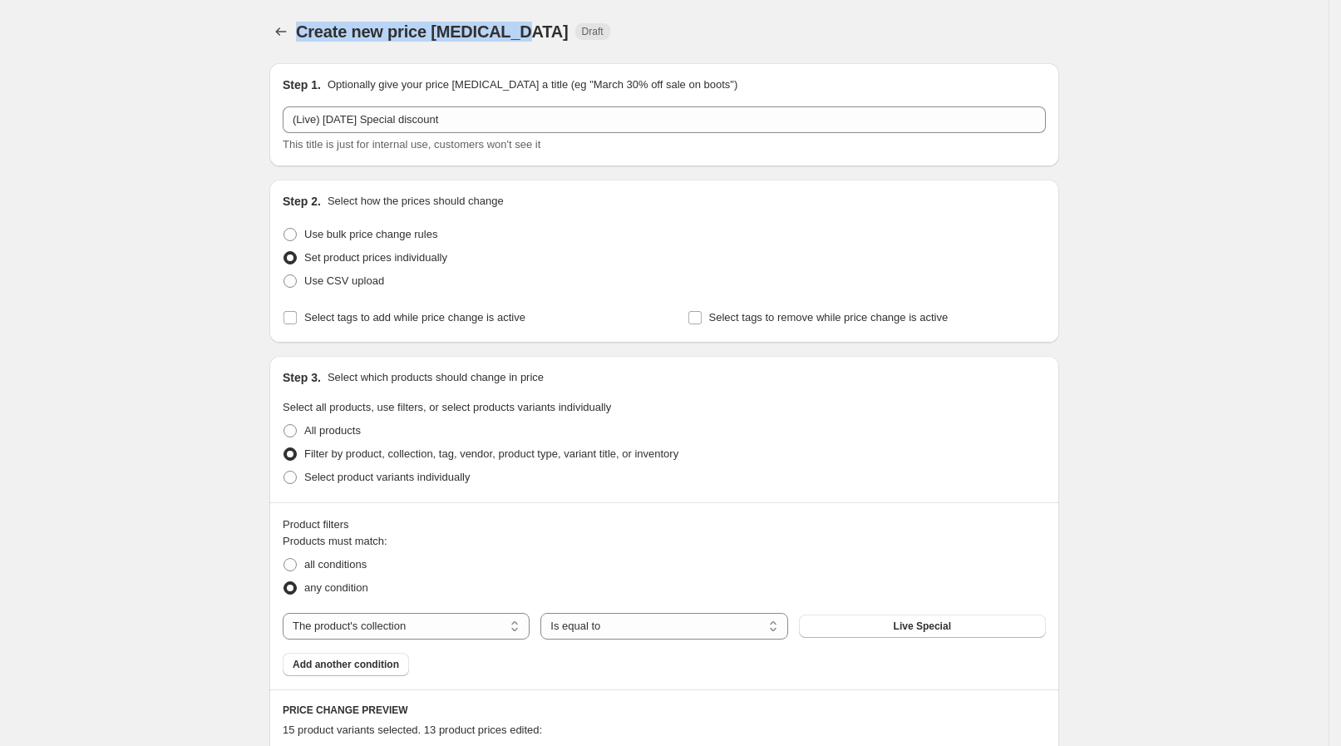
drag, startPoint x: 304, startPoint y: 26, endPoint x: 514, endPoint y: 22, distance: 210.3
click at [514, 22] on span "Create new price change job" at bounding box center [432, 31] width 273 height 18
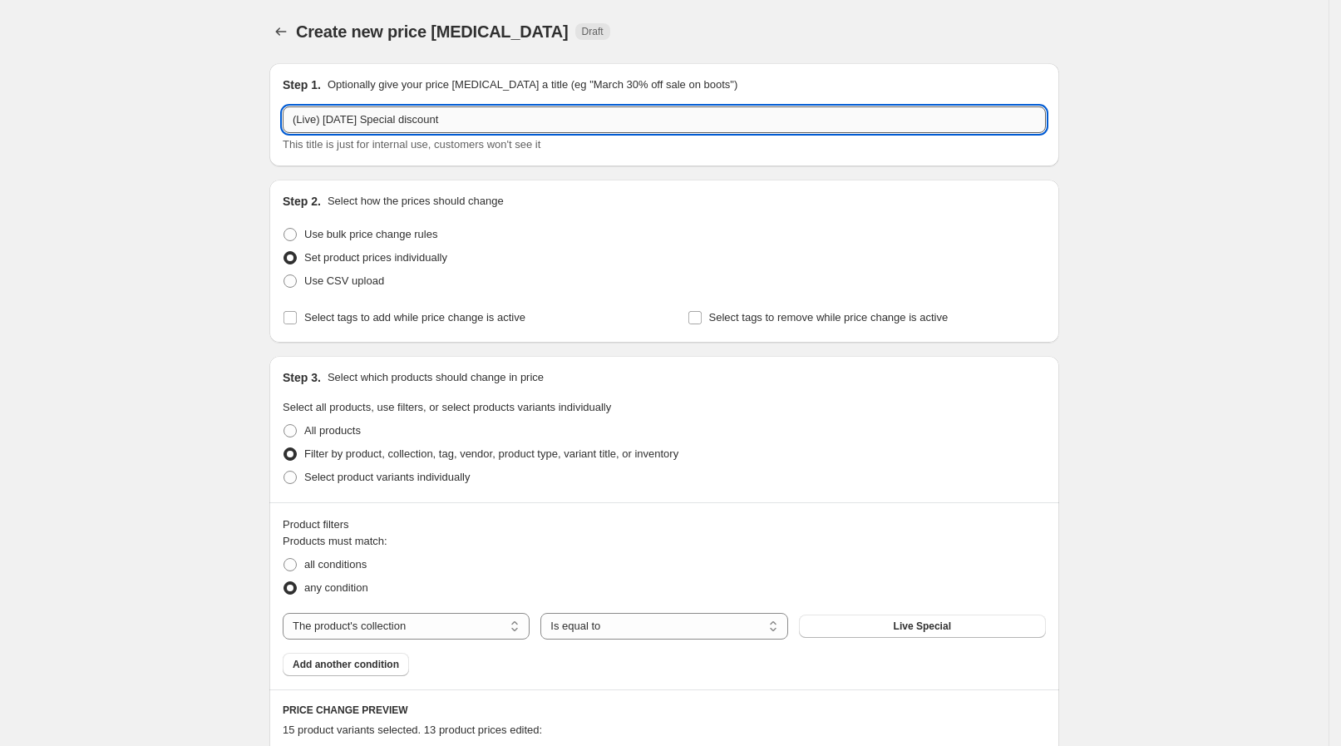
drag, startPoint x: 327, startPoint y: 125, endPoint x: 449, endPoint y: 111, distance: 123.0
click at [449, 111] on input "(Live) Aug 25 Special discount" at bounding box center [664, 119] width 763 height 27
click at [453, 109] on input "(Live) Aug 25 Special discount" at bounding box center [664, 119] width 763 height 27
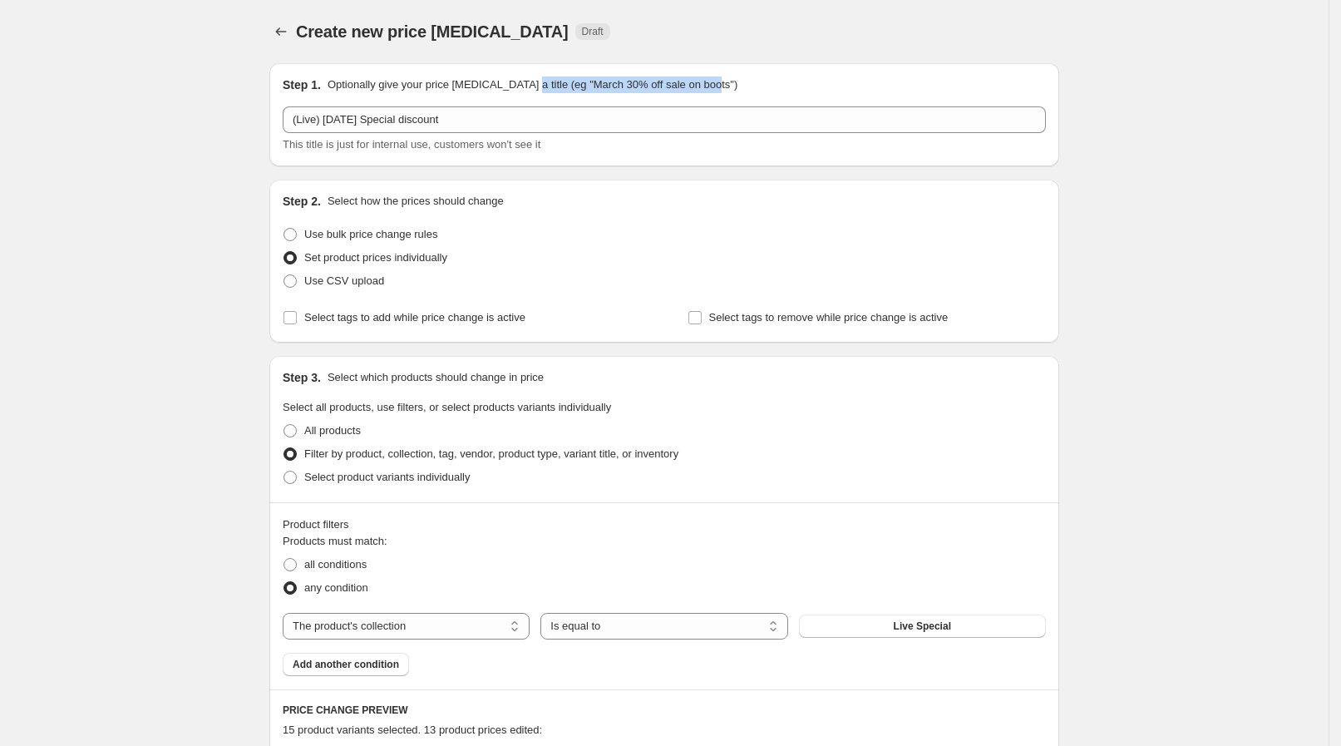
drag, startPoint x: 528, startPoint y: 88, endPoint x: 731, endPoint y: 79, distance: 203.0
click at [731, 79] on div "Step 1. Optionally give your price change job a title (eg "March 30% off sale o…" at bounding box center [664, 84] width 763 height 17
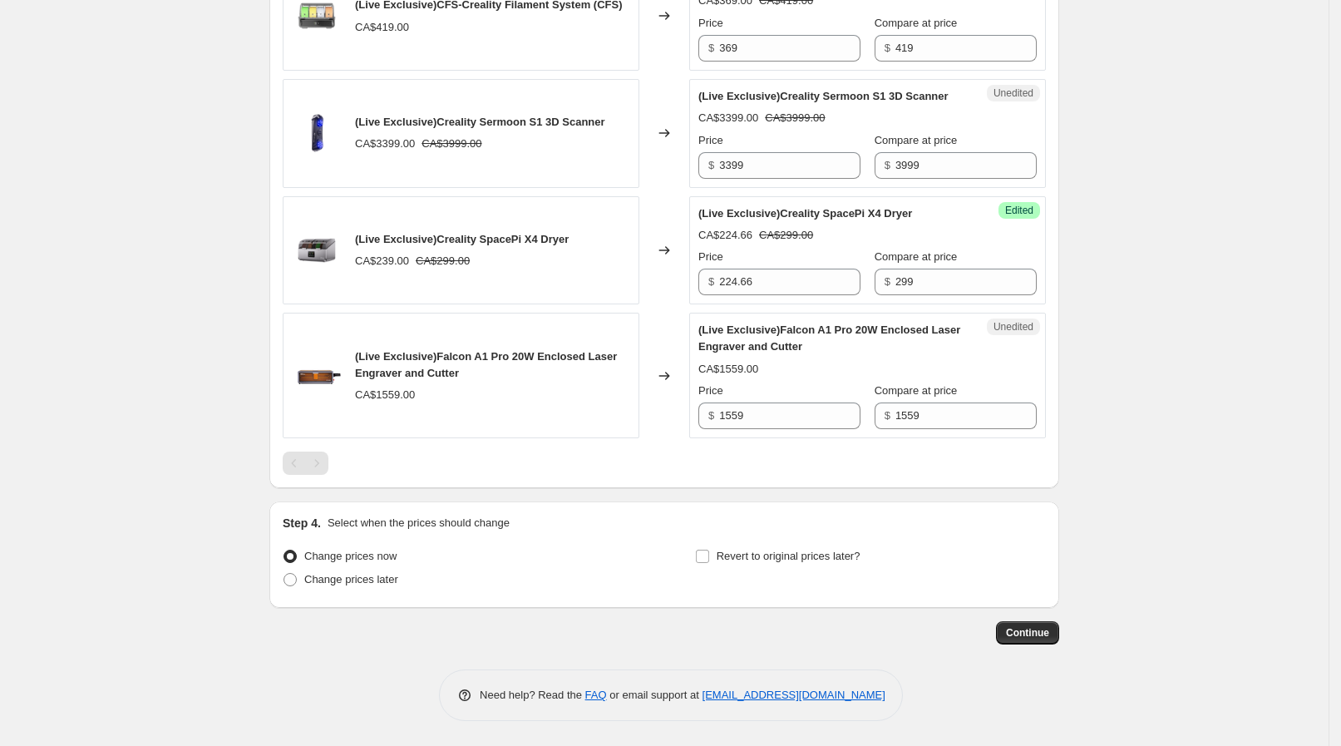
scroll to position [2233, 0]
click at [384, 576] on span "Change prices later" at bounding box center [351, 579] width 94 height 12
click at [284, 573] on input "Change prices later" at bounding box center [283, 573] width 1 height 1
radio input "true"
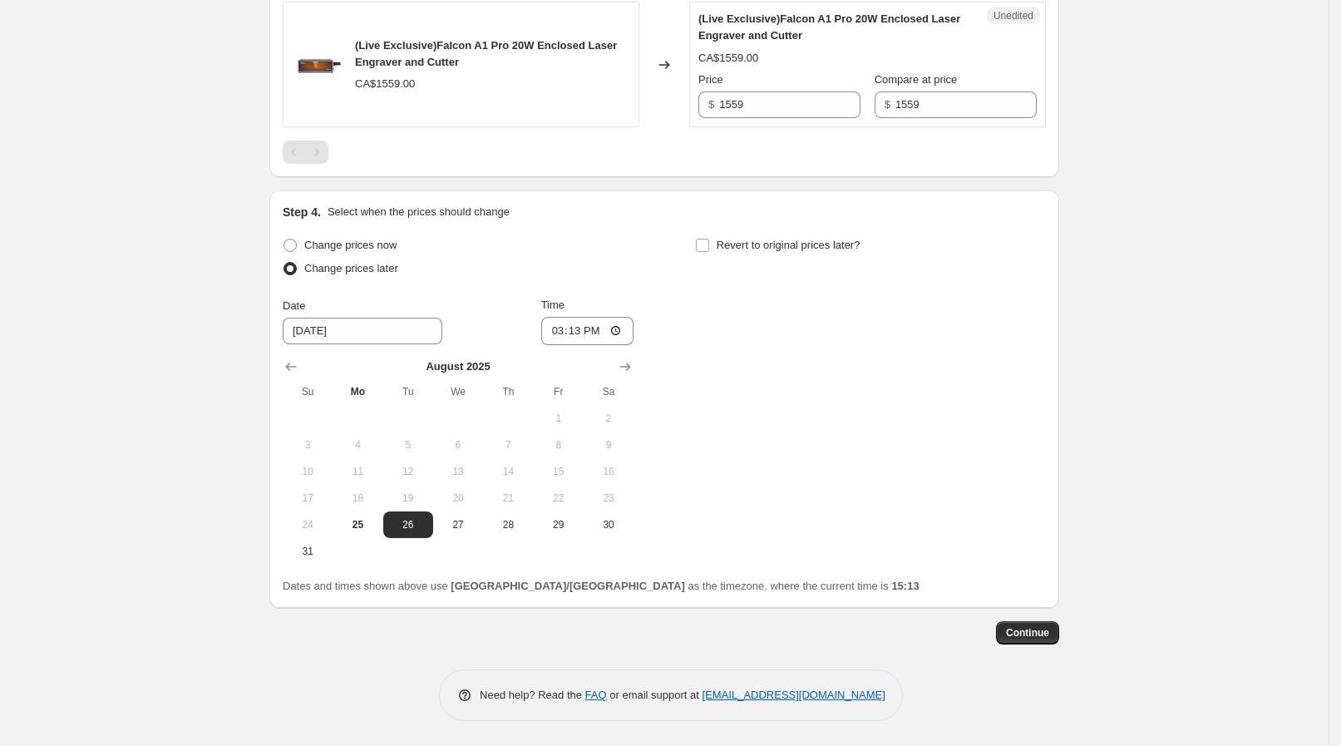
scroll to position [2543, 0]
click at [373, 524] on span "25" at bounding box center [357, 524] width 37 height 13
type input "8/25/2025"
click at [623, 327] on input "15:13" at bounding box center [587, 331] width 93 height 28
type input "21:00"
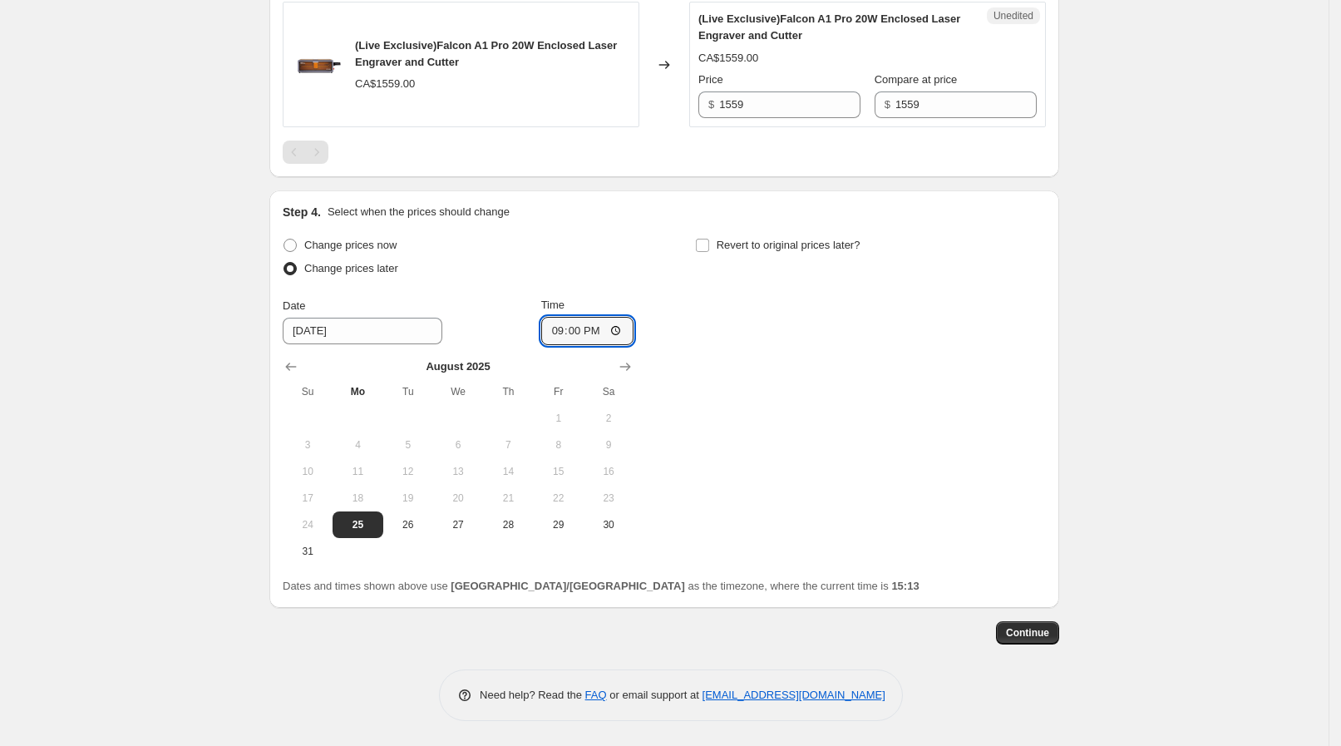
click at [804, 334] on div "Change prices now Change prices later Date 8/25/2025 Time 21:00 August 2025 Su …" at bounding box center [664, 399] width 763 height 331
click at [776, 248] on span "Revert to original prices later?" at bounding box center [788, 245] width 144 height 12
click at [709, 248] on input "Revert to original prices later?" at bounding box center [702, 245] width 13 height 13
checkbox input "true"
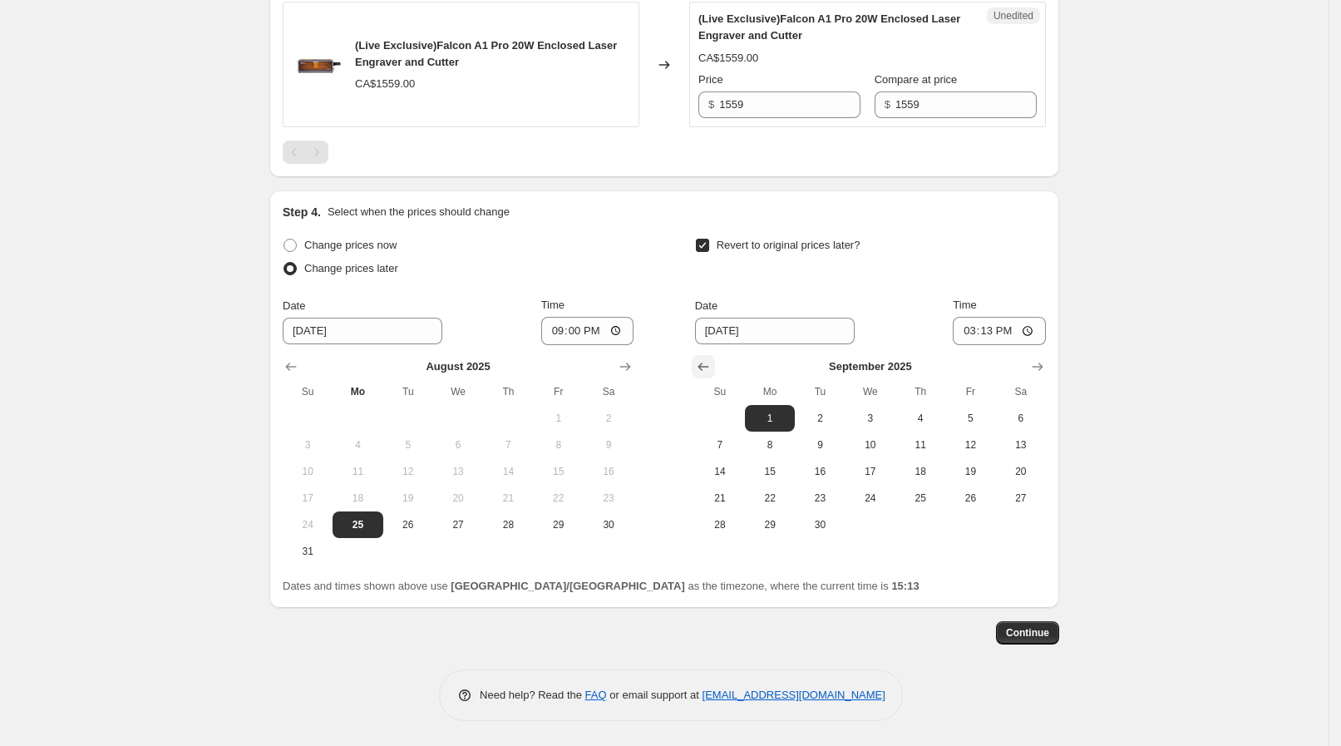
click at [711, 371] on icon "Show previous month, August 2025" at bounding box center [703, 366] width 17 height 17
click at [825, 522] on span "26" at bounding box center [819, 524] width 37 height 13
type input "8/26/2025"
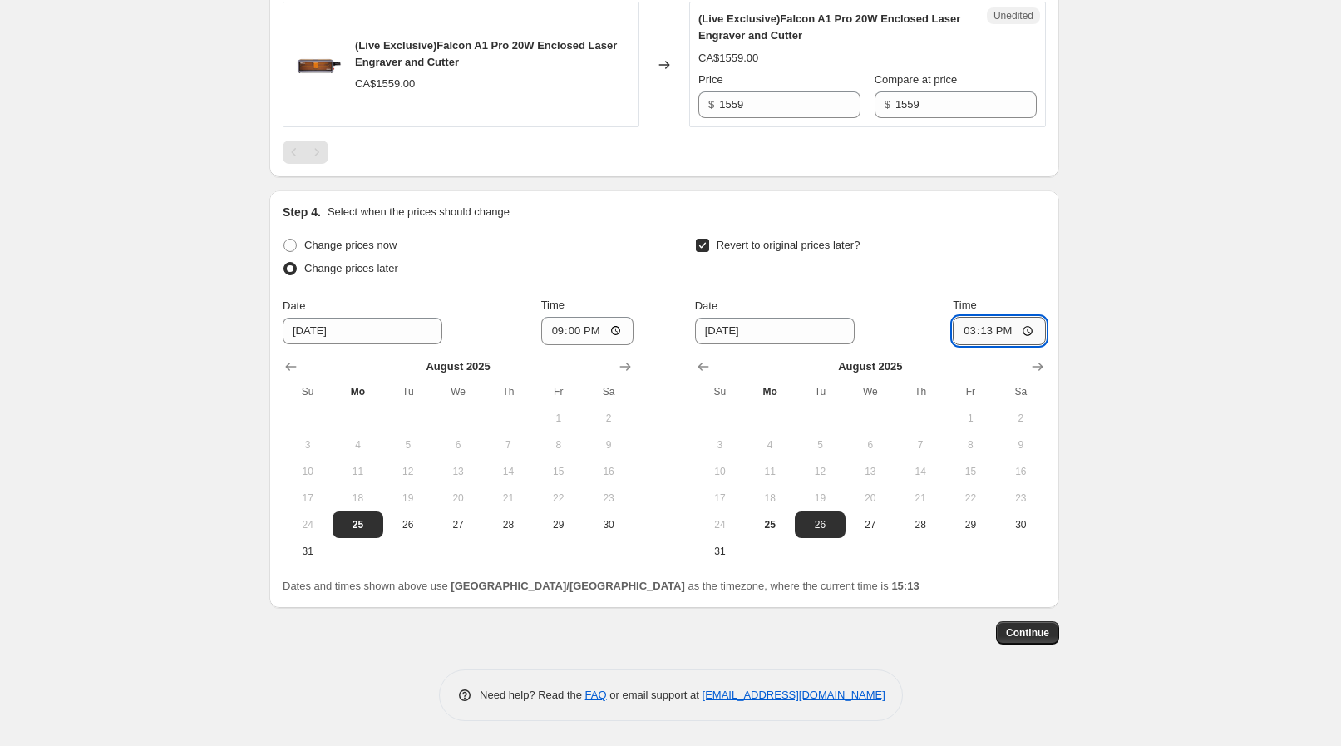
click at [1034, 336] on input "15:13" at bounding box center [998, 331] width 93 height 28
type input "00:30"
click at [1035, 642] on button "Continue" at bounding box center [1027, 632] width 63 height 23
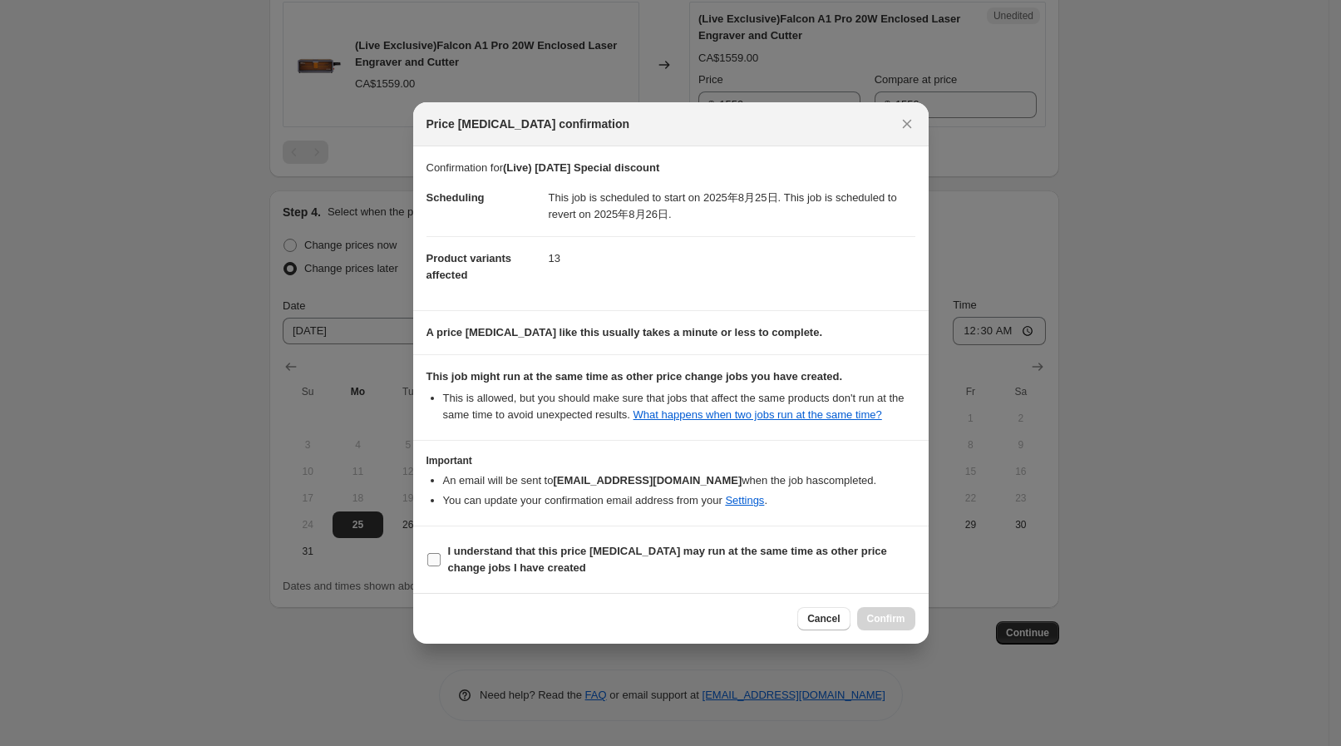
click at [509, 557] on b "I understand that this price change job may run at the same time as other price…" at bounding box center [667, 558] width 439 height 29
click at [440, 557] on input "I understand that this price change job may run at the same time as other price…" at bounding box center [433, 559] width 13 height 13
checkbox input "true"
click at [874, 618] on span "Confirm" at bounding box center [886, 618] width 38 height 13
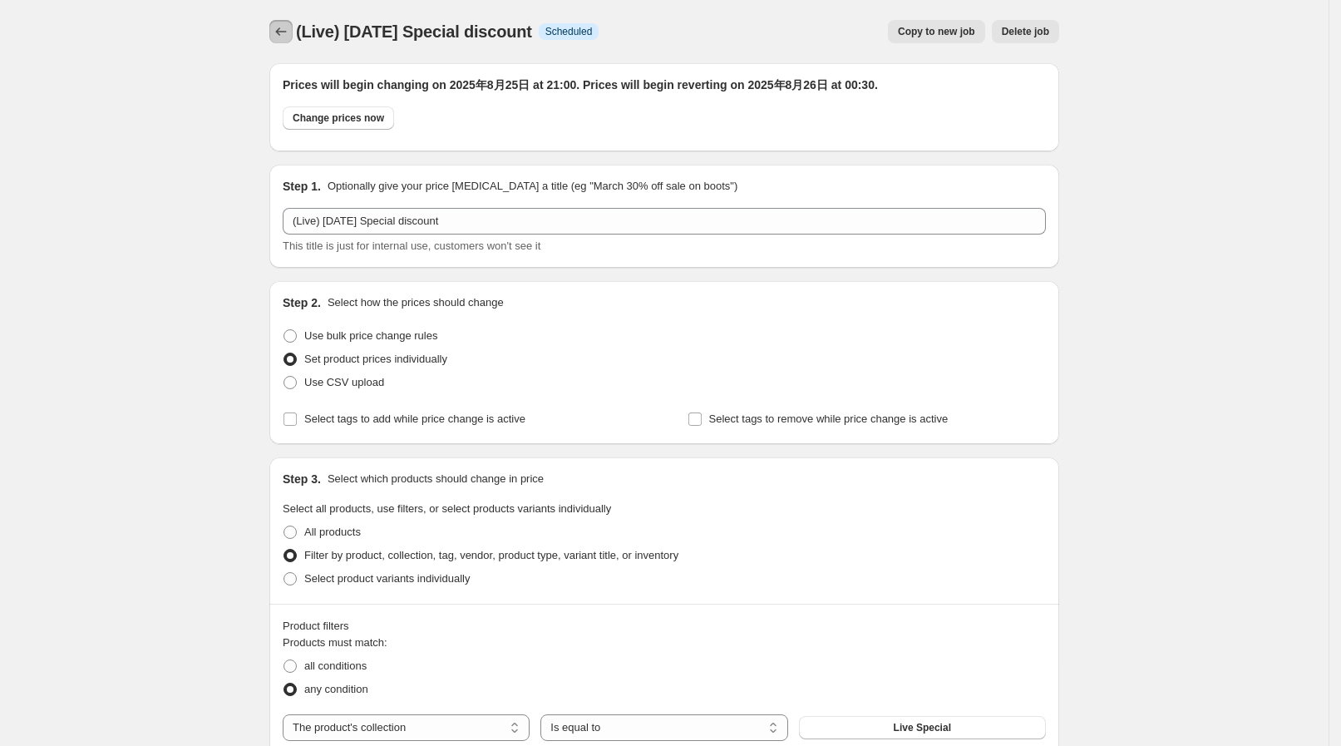
click at [289, 25] on icon "Price change jobs" at bounding box center [281, 31] width 17 height 17
